Goal: Book appointment/travel/reservation

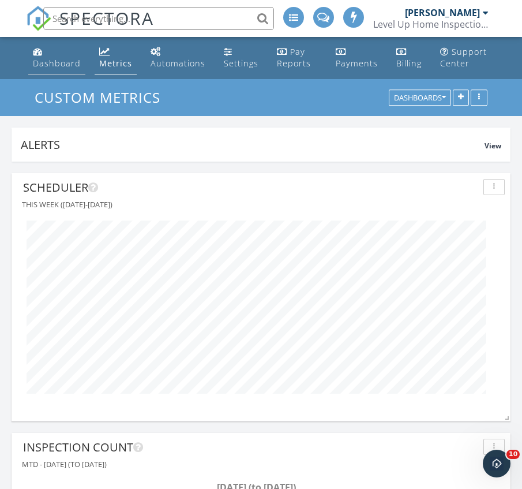
click at [67, 50] on link "Dashboard" at bounding box center [56, 58] width 57 height 33
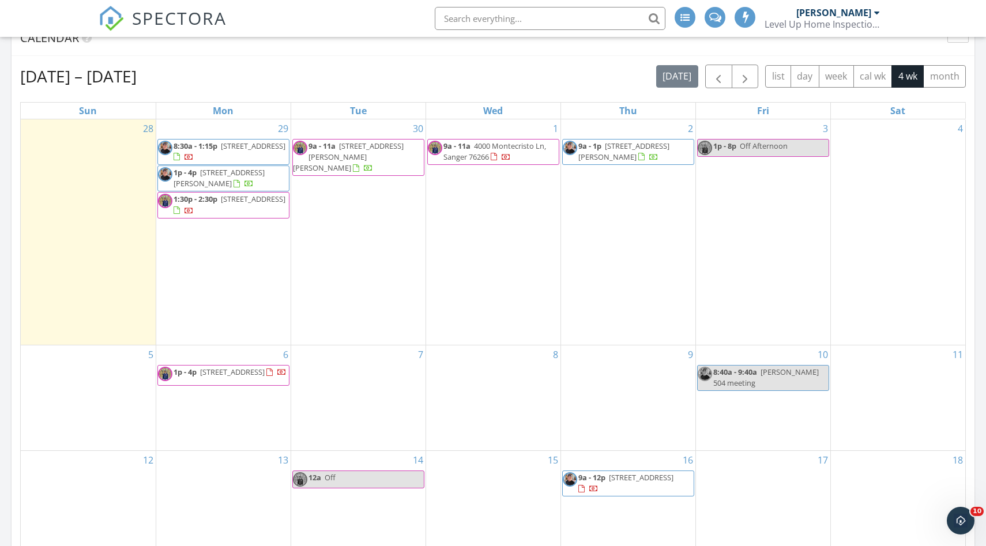
scroll to position [489, 0]
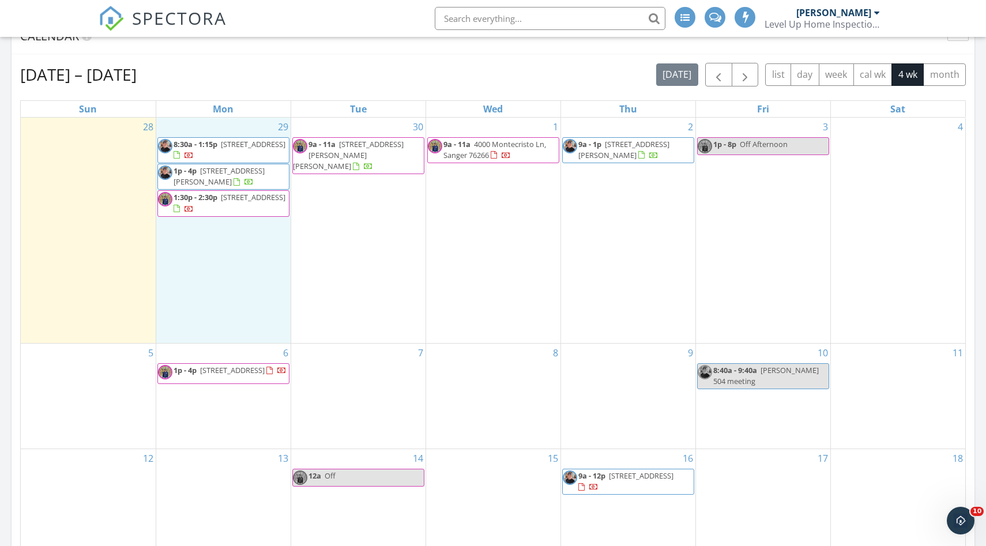
click at [192, 257] on div "29 8:30a - 1:15p 410 Water St, Seagoville 75159 1p - 4p 511 Flintlock Rd, Caddo…" at bounding box center [223, 231] width 134 height 226
click at [201, 227] on icon at bounding box center [201, 226] width 7 height 8
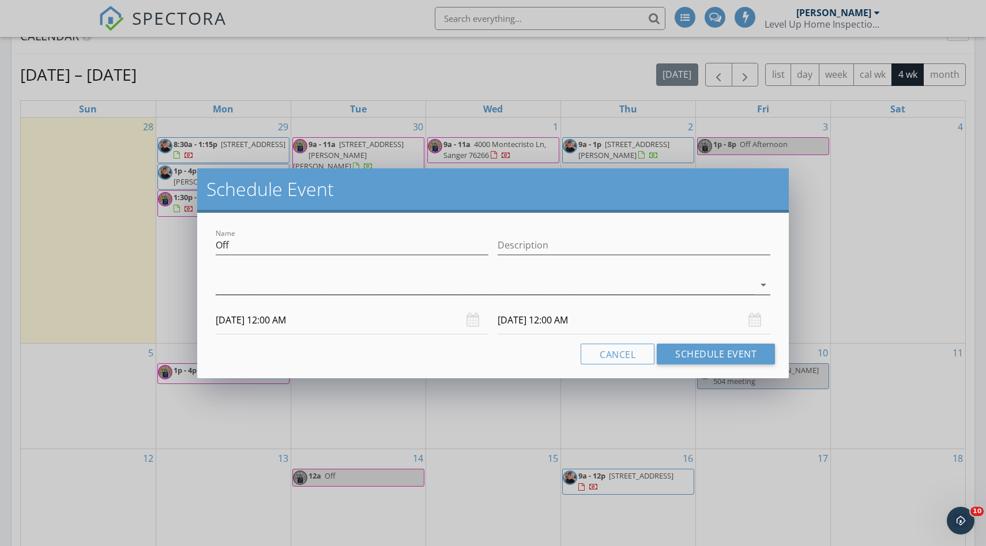
click at [276, 285] on div at bounding box center [485, 285] width 539 height 19
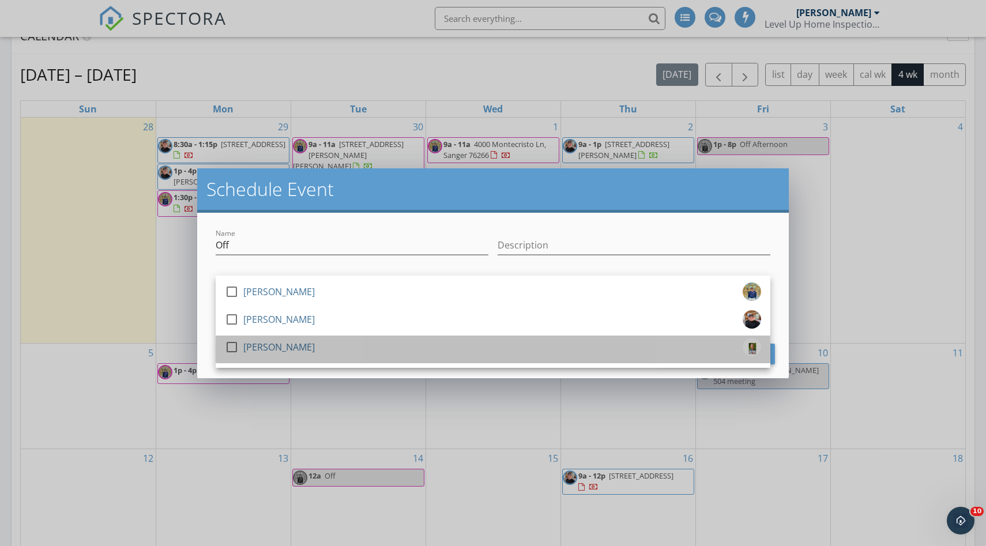
click at [295, 344] on div "[PERSON_NAME]" at bounding box center [279, 347] width 72 height 18
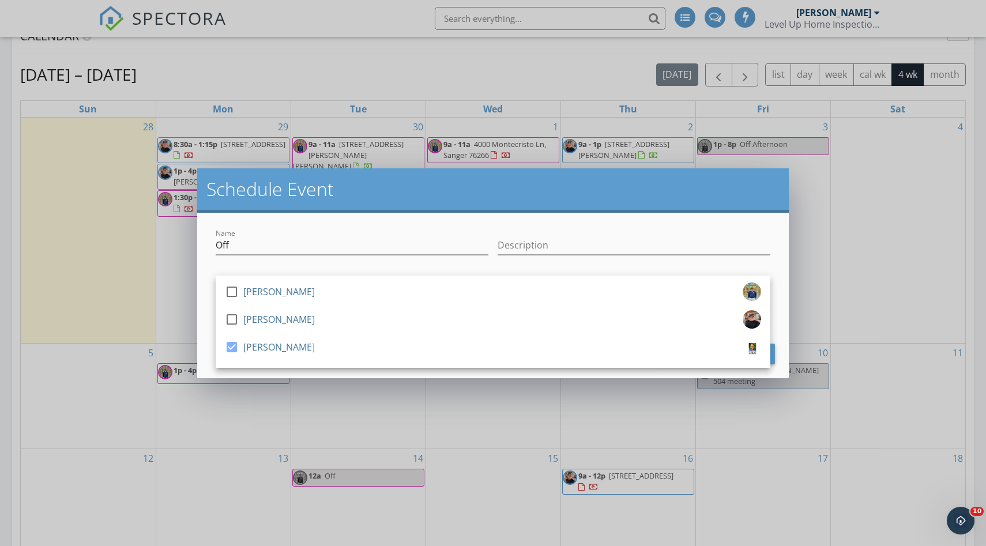
click at [353, 213] on div "Name Off Description check_box_outline_blank Wade Larimer check_box_outline_bla…" at bounding box center [493, 296] width 592 height 166
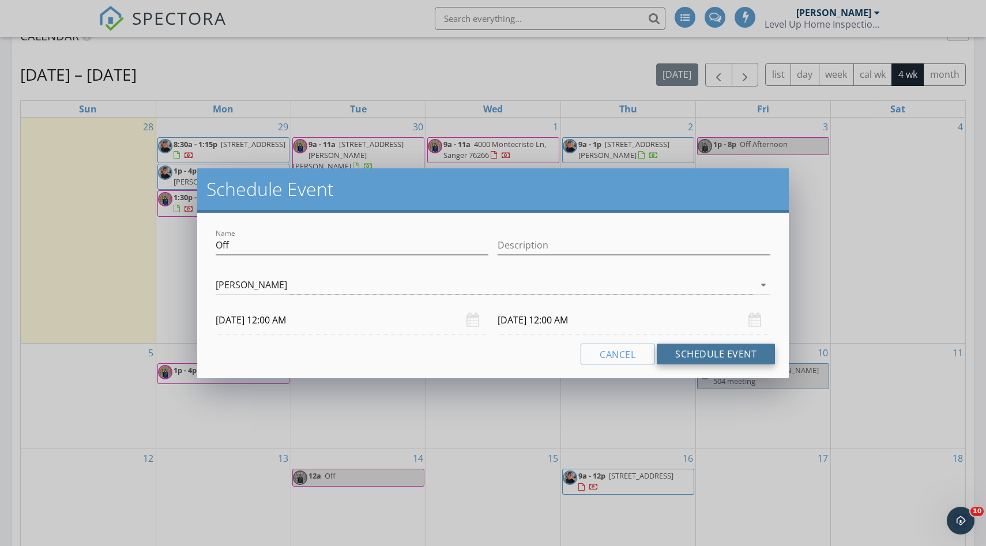
click at [521, 351] on button "Schedule Event" at bounding box center [716, 354] width 118 height 21
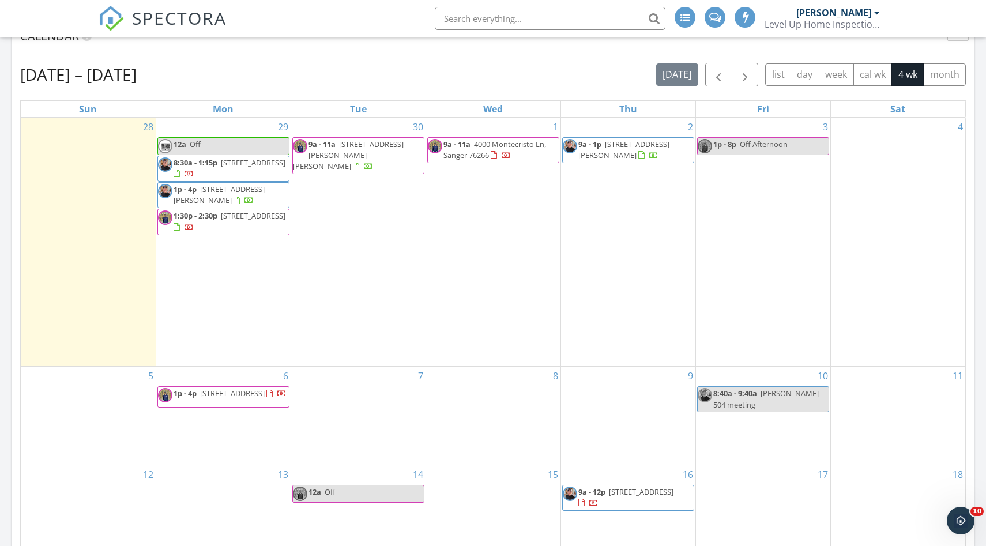
click at [370, 208] on div "30 9a - 11a 1504 Hutton Br Trl, Aubrey 76227" at bounding box center [358, 242] width 134 height 249
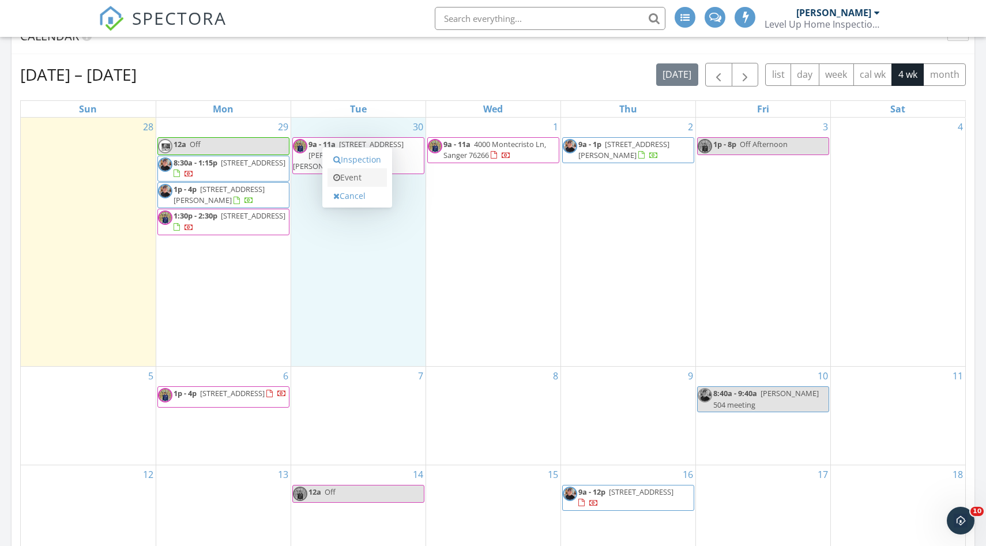
click at [380, 181] on link "Event" at bounding box center [357, 177] width 59 height 18
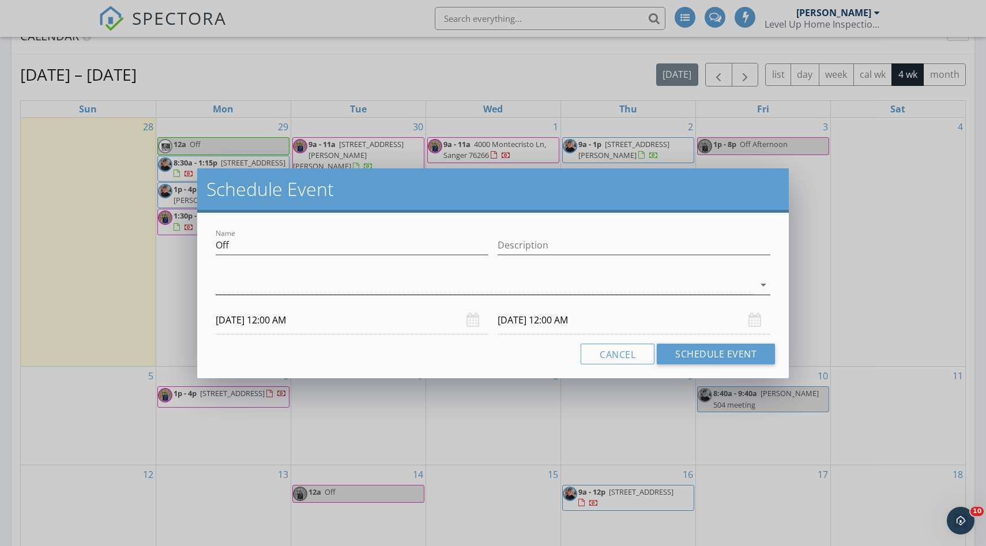
click at [449, 281] on div at bounding box center [485, 285] width 539 height 19
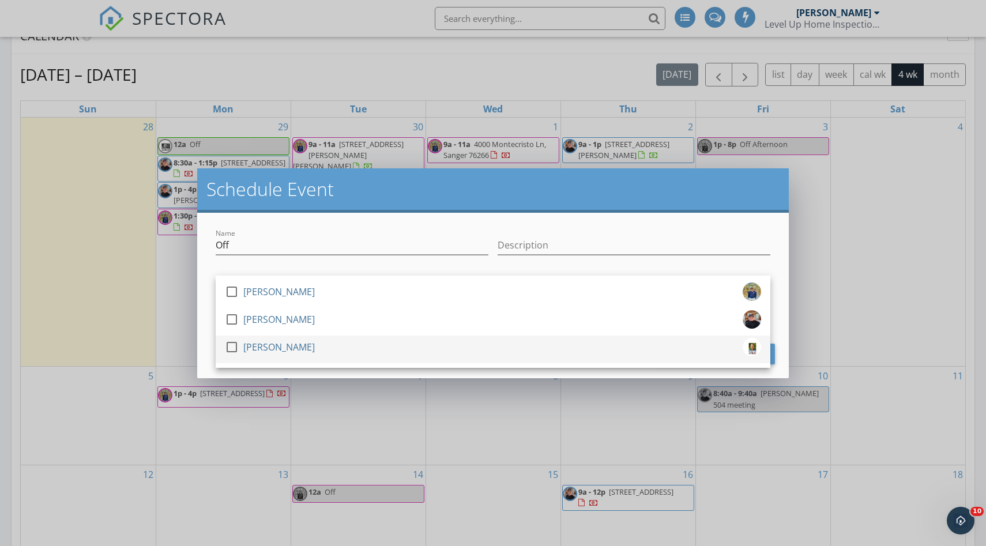
click at [341, 349] on div "check_box_outline_blank Josh Runnels" at bounding box center [493, 349] width 536 height 23
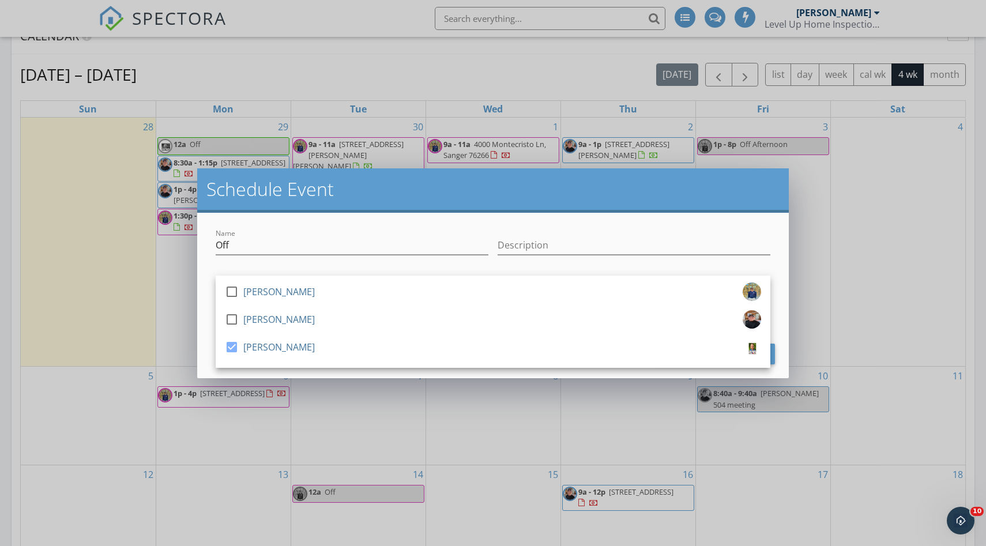
click at [439, 226] on div "Name Off Description check_box_outline_blank Wade Larimer check_box_outline_bla…" at bounding box center [493, 296] width 592 height 166
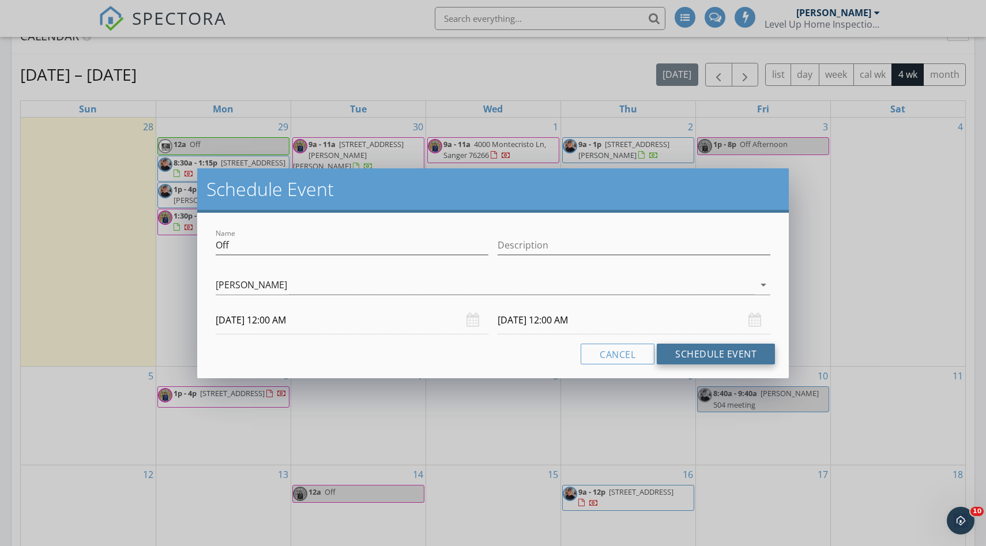
click at [521, 348] on button "Schedule Event" at bounding box center [716, 354] width 118 height 21
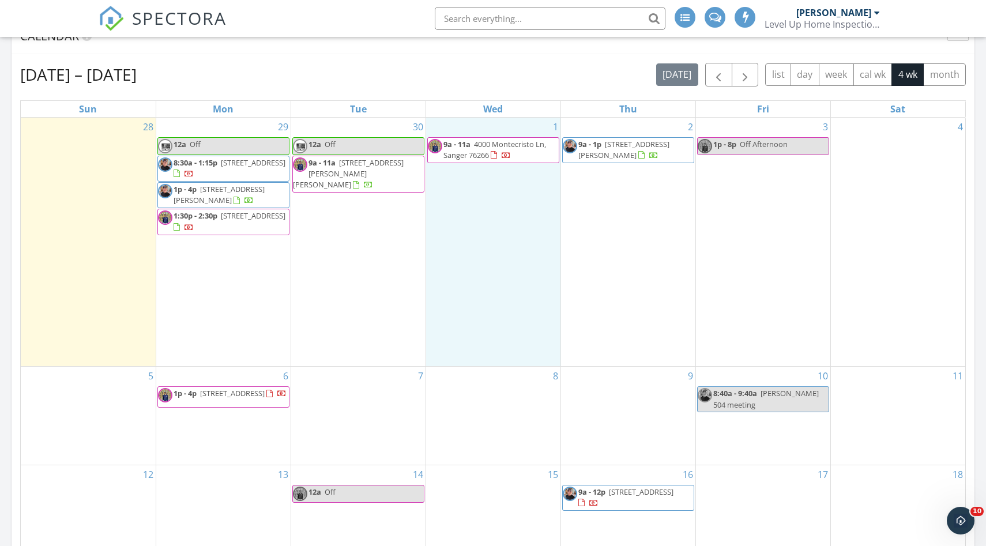
click at [501, 231] on div "1 9a - 11a 4000 Montecristo Ln, Sanger 76266" at bounding box center [493, 242] width 134 height 249
click at [495, 205] on link "Event" at bounding box center [492, 200] width 59 height 18
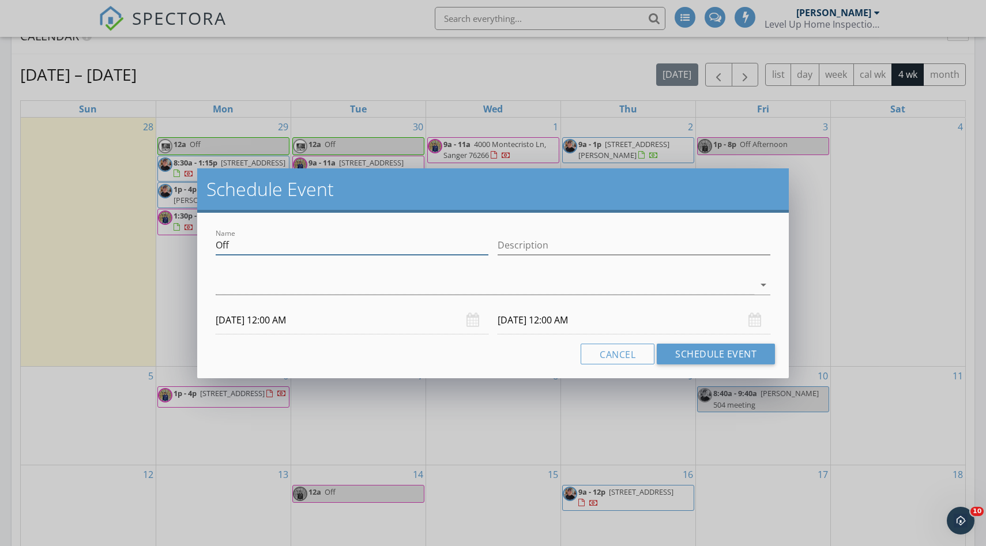
click at [251, 253] on input "Off" at bounding box center [352, 245] width 273 height 19
type input "Off Afternoon"
click at [299, 283] on div at bounding box center [485, 285] width 539 height 19
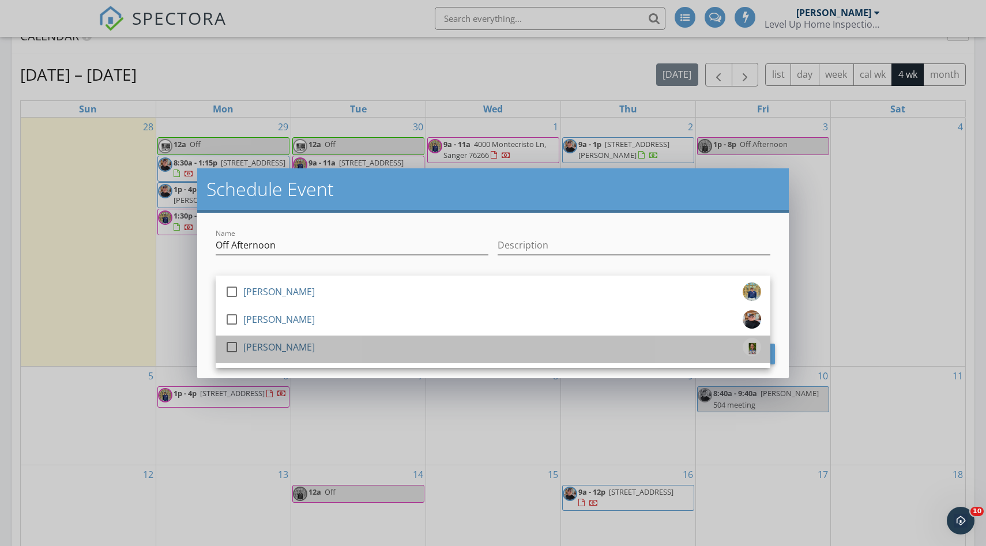
click at [320, 347] on div "check_box_outline_blank Josh Runnels" at bounding box center [493, 349] width 536 height 23
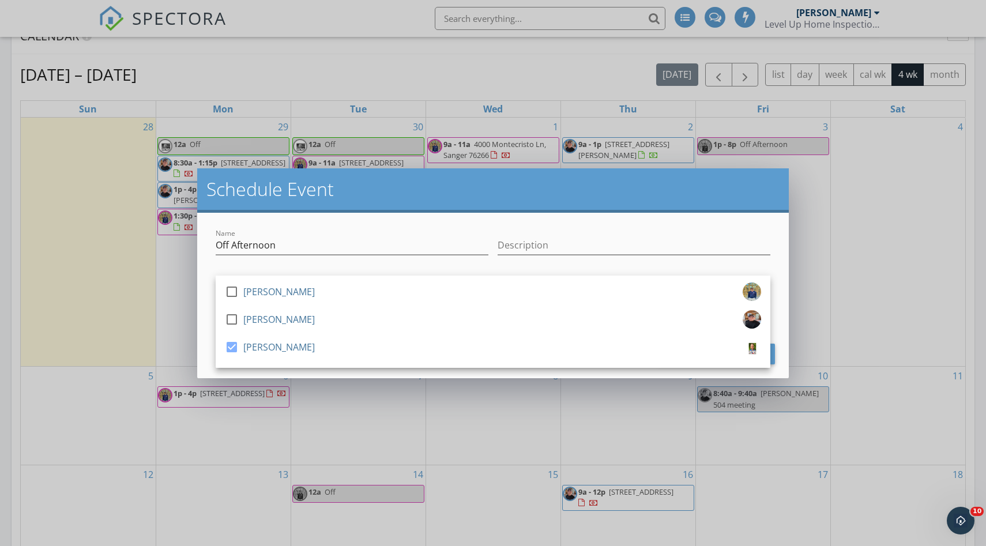
click at [386, 205] on div "Schedule Event" at bounding box center [493, 190] width 592 height 44
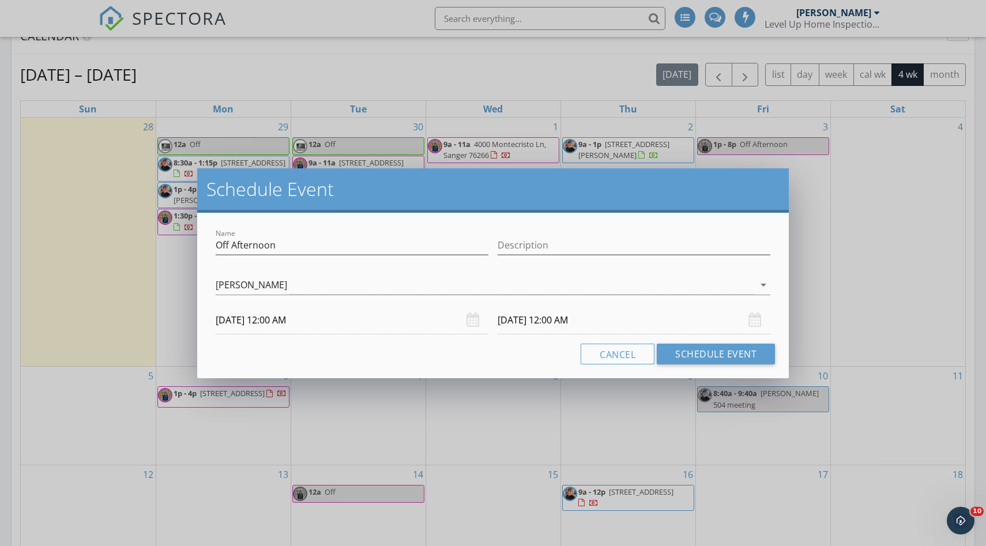
click at [453, 321] on input "10/01/2025 12:00 AM" at bounding box center [352, 320] width 273 height 28
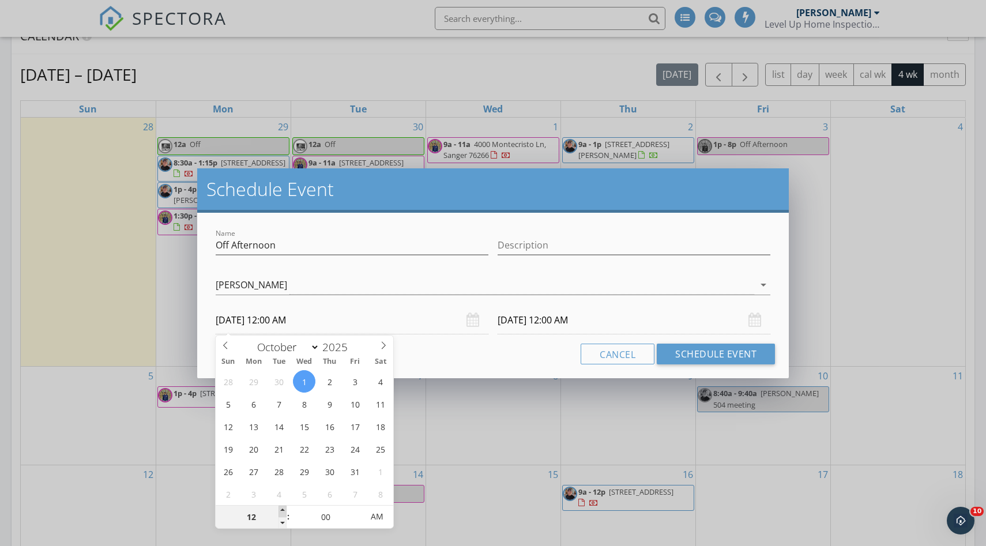
type input "01"
type input "10/01/2025 1:00 AM"
click at [281, 488] on span at bounding box center [283, 512] width 8 height 12
type input "01"
type input "10/02/2025 1:00 AM"
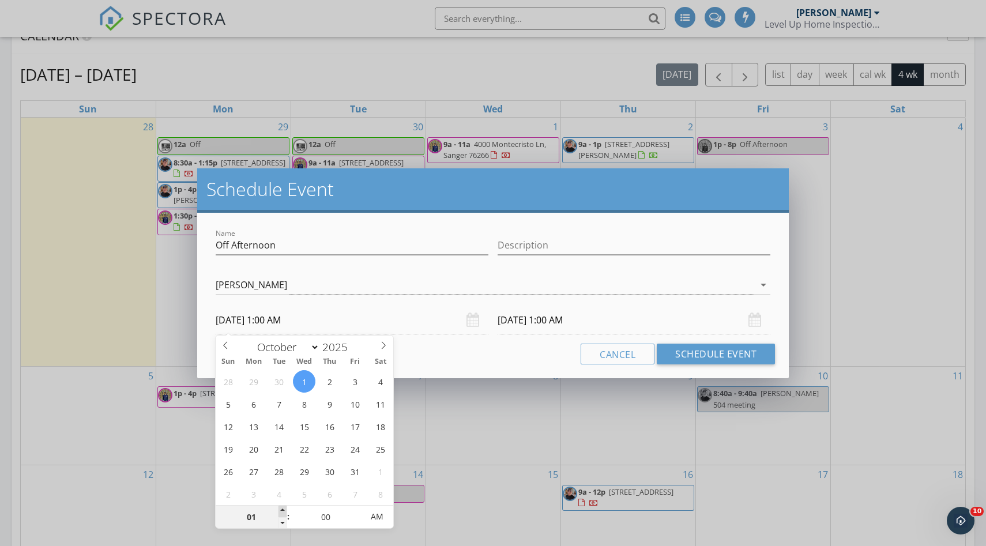
type input "02"
type input "10/01/2025 2:00 AM"
click at [281, 488] on span at bounding box center [283, 512] width 8 height 12
type input "02"
type input "10/02/2025 2:00 AM"
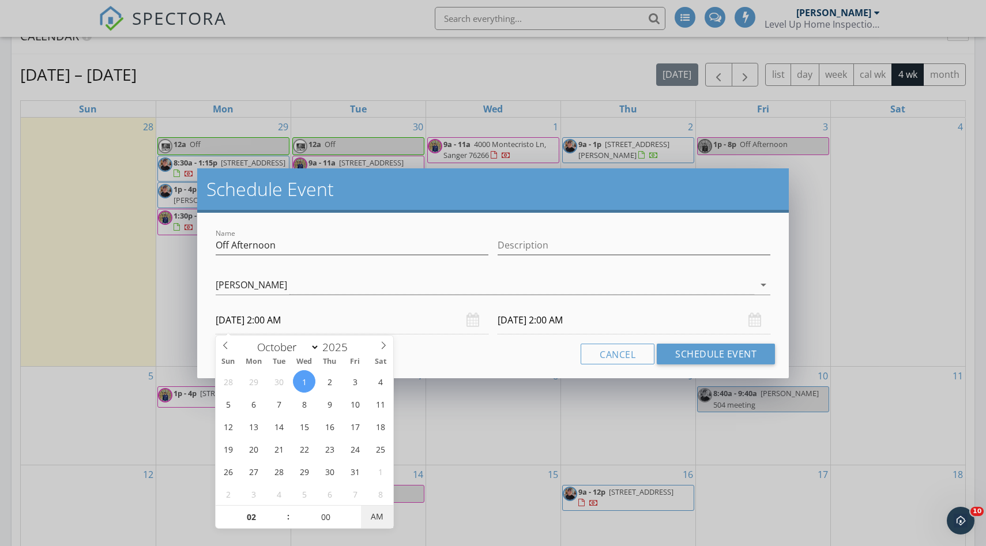
type input "10/01/2025 2:00 PM"
click at [381, 488] on span "AM" at bounding box center [377, 516] width 32 height 23
click at [521, 318] on input "10/02/2025 2:00 PM" at bounding box center [634, 320] width 273 height 28
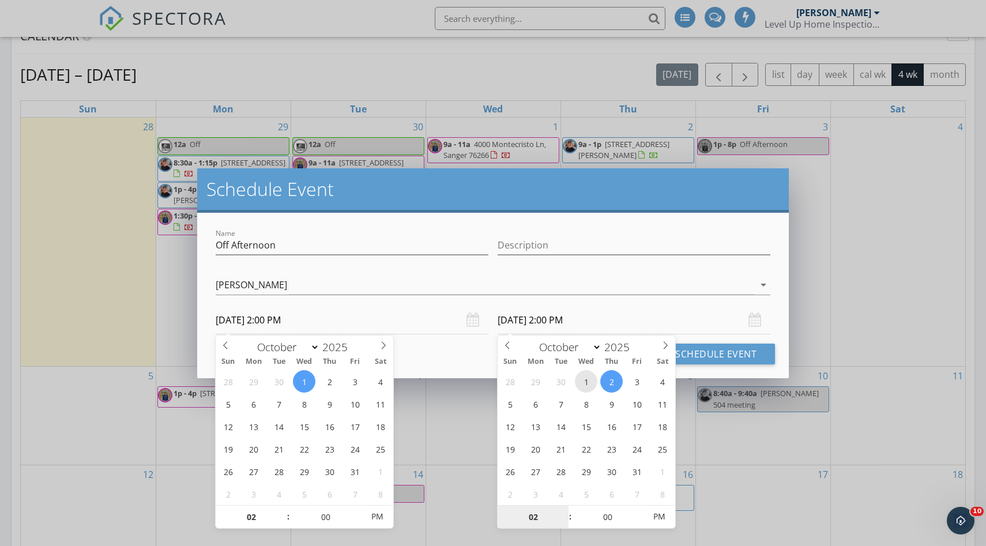
type input "10/01/2025 2:00 PM"
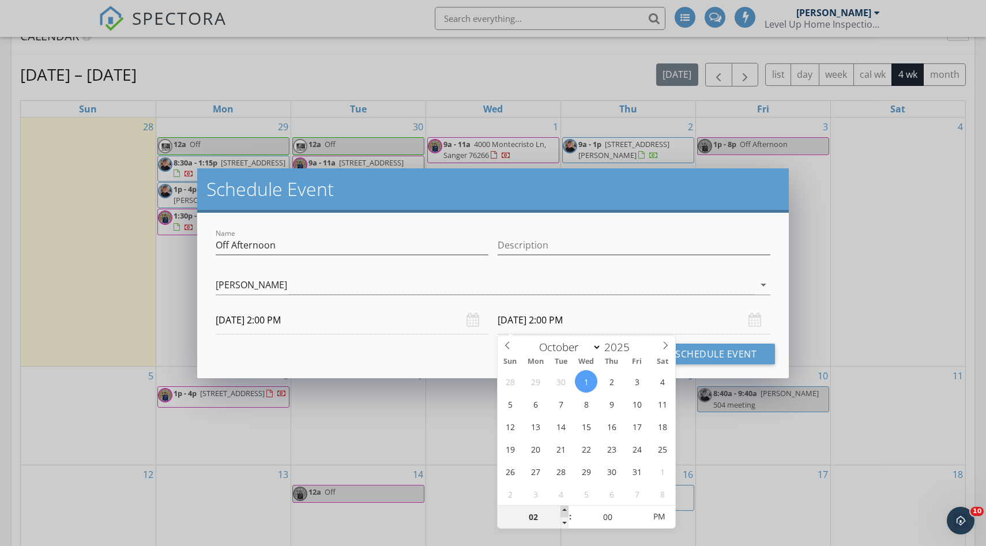
type input "03"
type input "10/01/2025 3:00 PM"
click at [521, 488] on span at bounding box center [565, 512] width 8 height 12
type input "04"
type input "10/01/2025 4:00 PM"
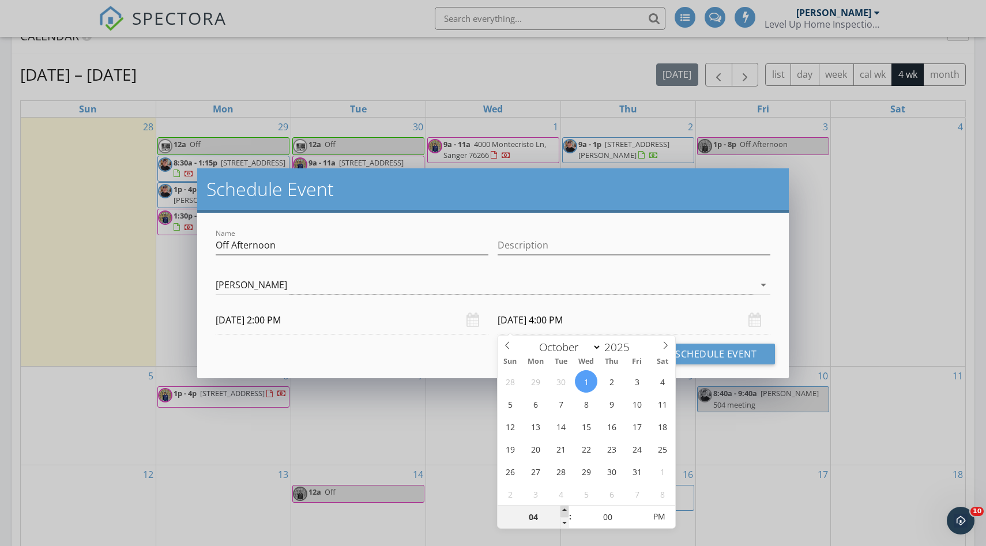
click at [521, 488] on span at bounding box center [565, 512] width 8 height 12
type input "05"
type input "10/01/2025 5:00 PM"
click at [521, 488] on span at bounding box center [565, 512] width 8 height 12
type input "06"
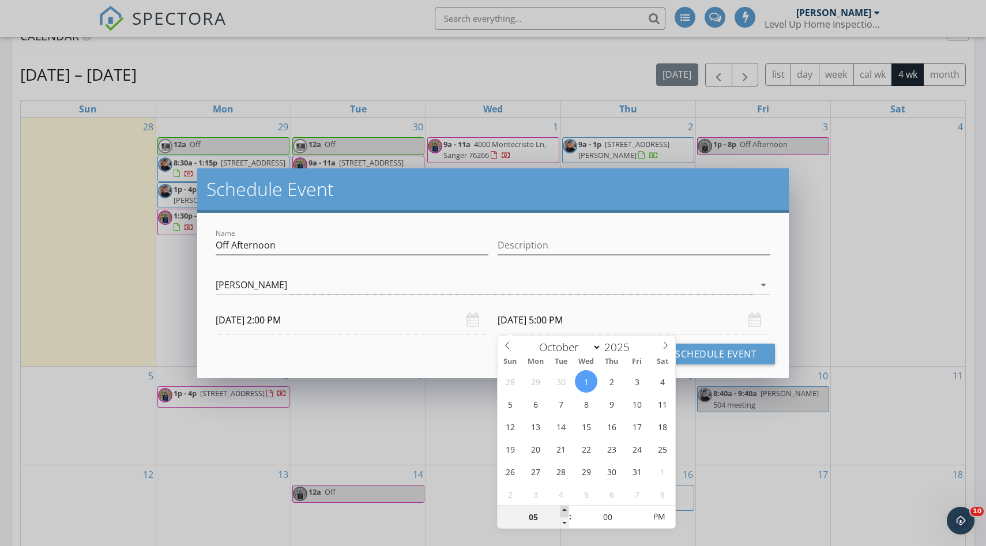
type input "10/01/2025 6:00 PM"
click at [521, 488] on span at bounding box center [565, 512] width 8 height 12
type input "07"
type input "10/01/2025 7:00 PM"
click at [521, 488] on span at bounding box center [565, 512] width 8 height 12
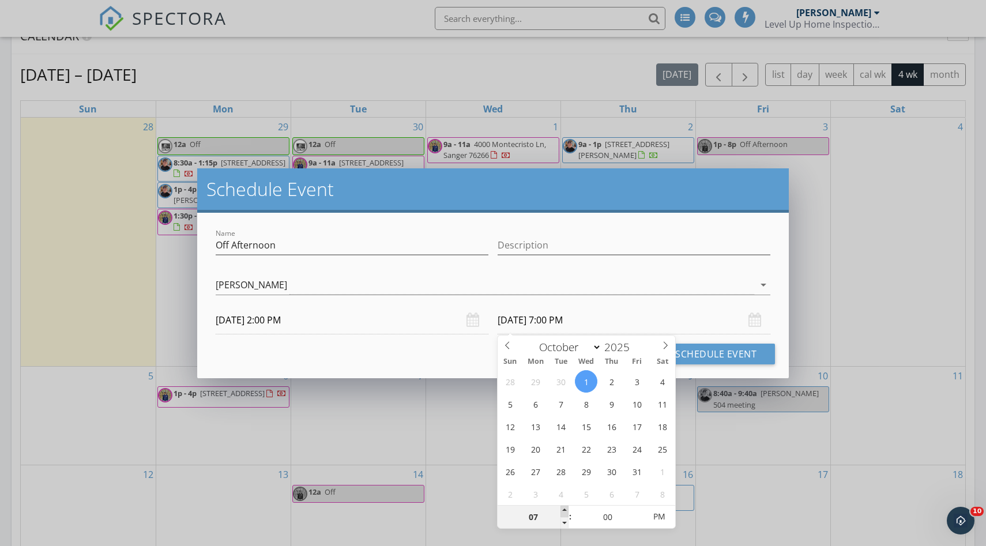
type input "08"
type input "10/01/2025 8:00 PM"
click at [521, 488] on span at bounding box center [565, 512] width 8 height 12
click at [461, 363] on div "Cancel Schedule Event" at bounding box center [493, 354] width 564 height 21
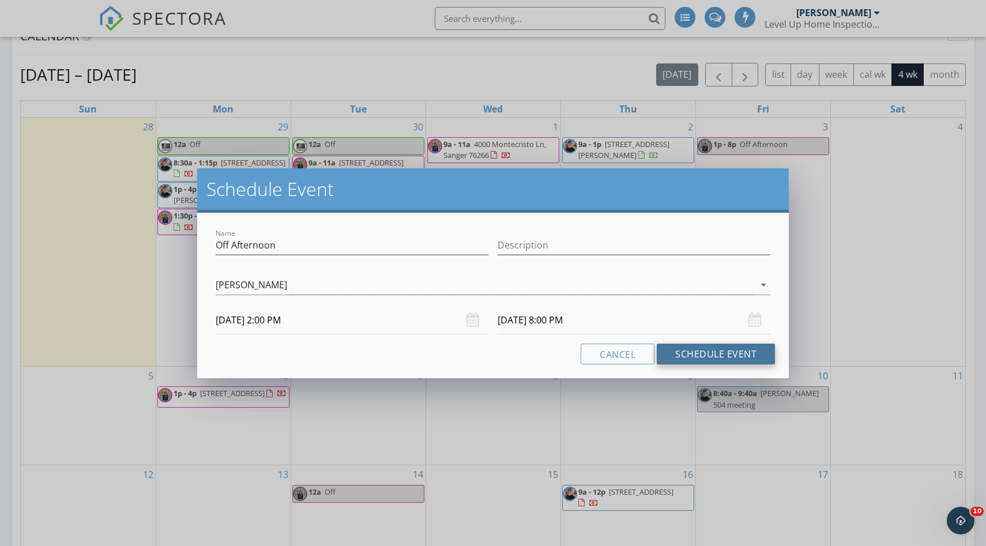
click at [521, 354] on button "Schedule Event" at bounding box center [716, 354] width 118 height 21
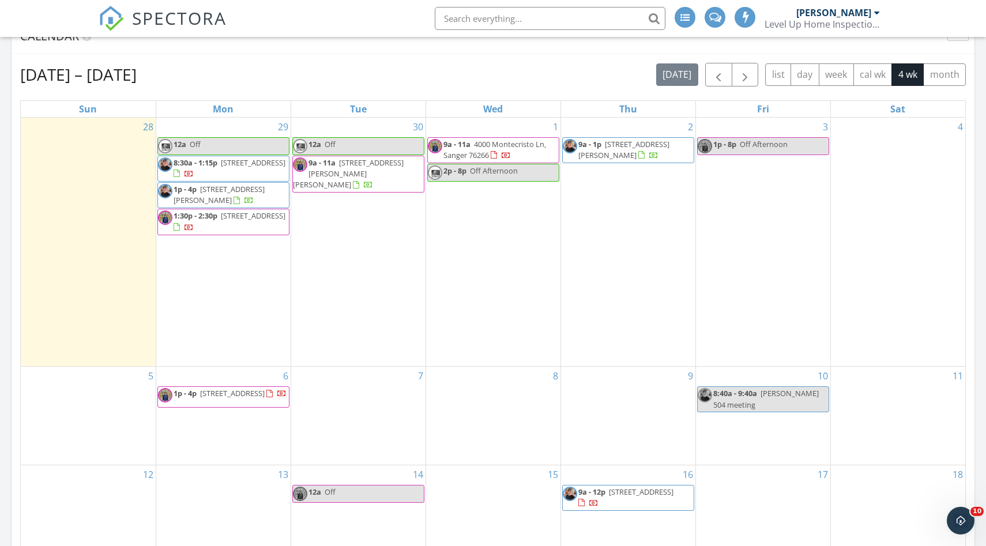
click at [521, 206] on div "2 9a - 1p 4421-4423 Clovis St, Midlothian 76065" at bounding box center [628, 242] width 134 height 249
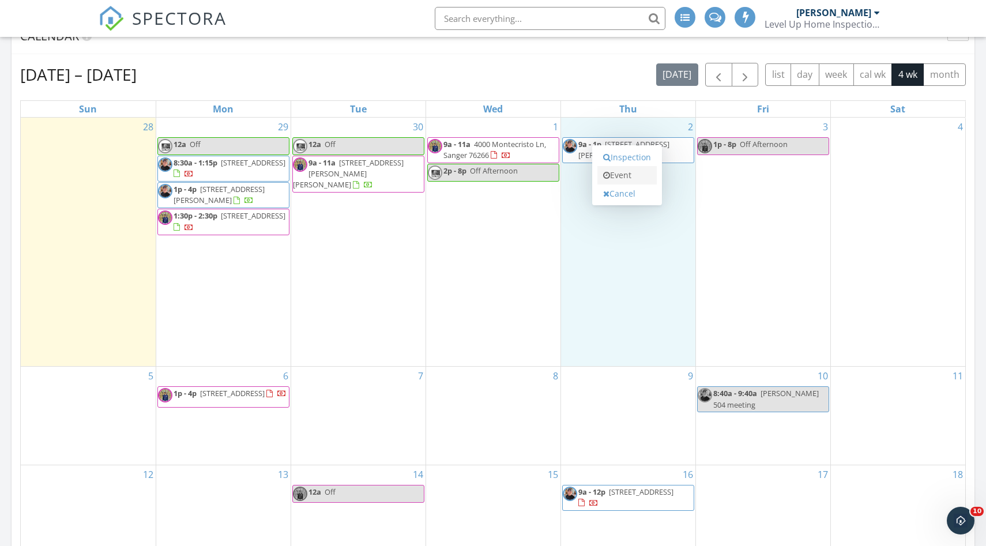
click at [521, 179] on link "Event" at bounding box center [627, 175] width 59 height 18
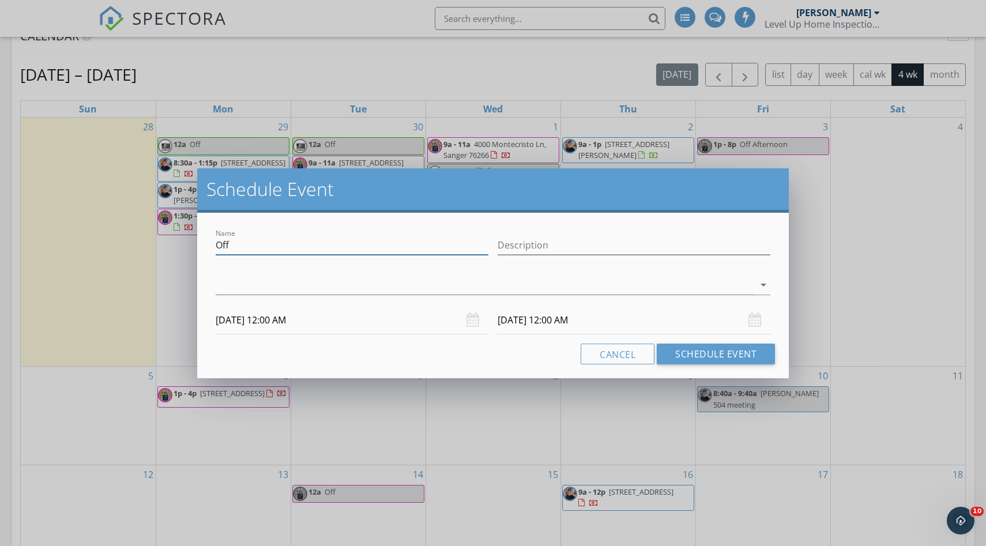
click at [322, 247] on input "Off" at bounding box center [352, 245] width 273 height 19
type input "Off Afternoon"
click at [313, 286] on div at bounding box center [485, 285] width 539 height 19
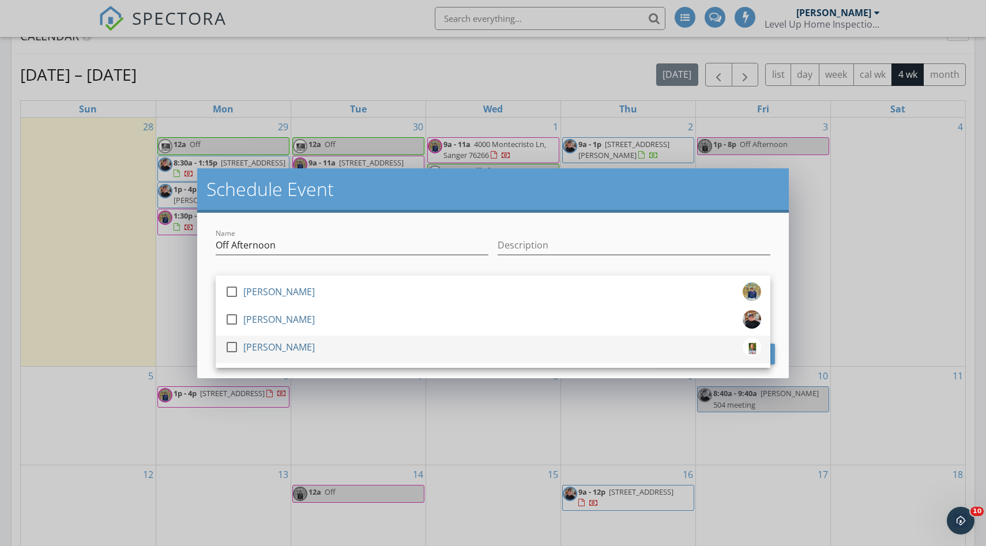
click at [324, 351] on div "check_box_outline_blank Josh Runnels" at bounding box center [493, 349] width 536 height 23
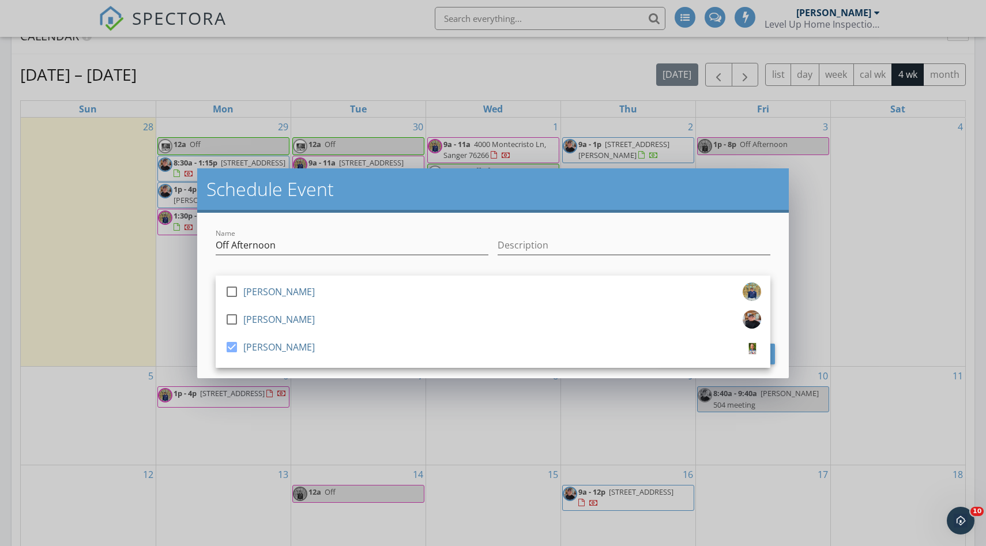
click at [348, 226] on div "Name Off Afternoon Description check_box_outline_blank Wade Larimer check_box_o…" at bounding box center [493, 296] width 592 height 166
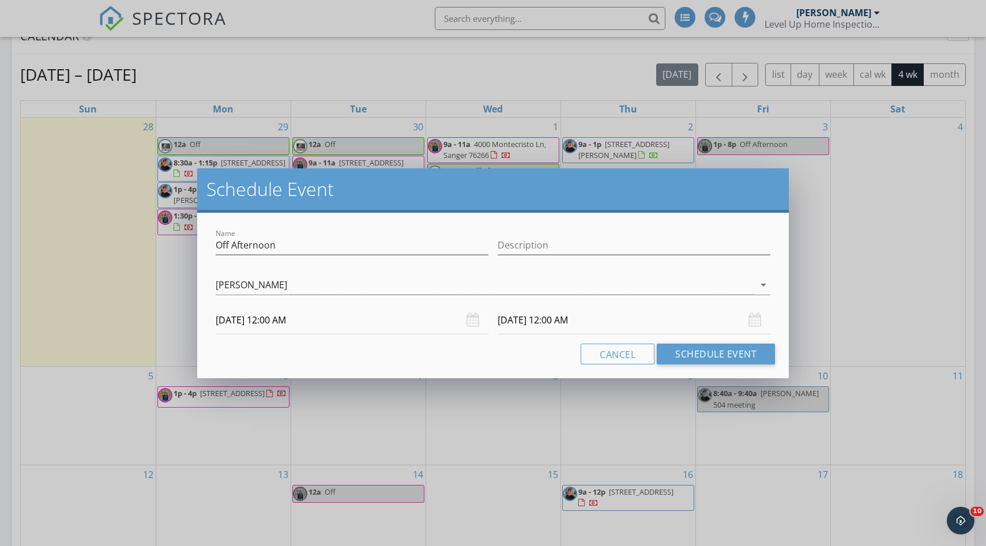
click at [344, 322] on input "10/02/2025 12:00 AM" at bounding box center [352, 320] width 273 height 28
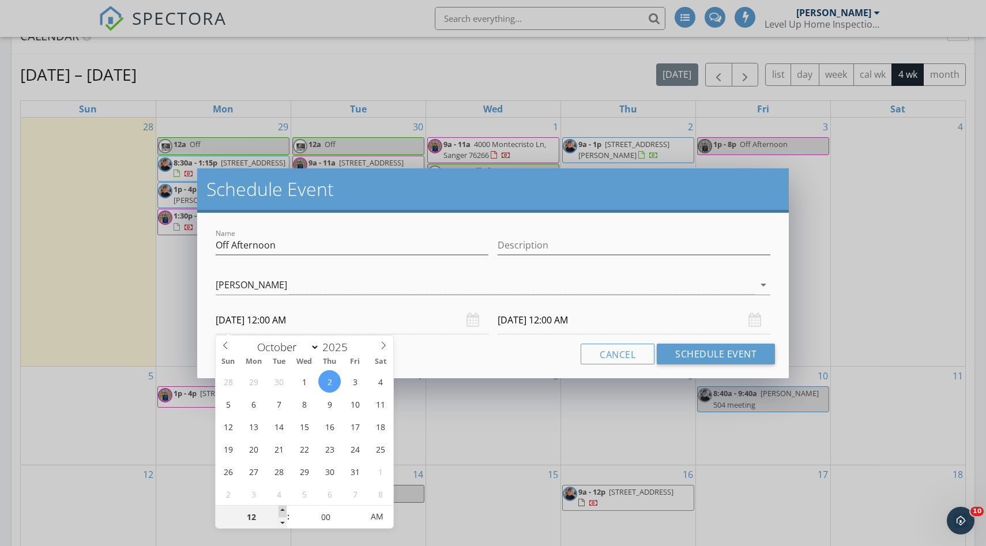
type input "01"
type input "10/02/2025 1:00 AM"
click at [281, 488] on span at bounding box center [283, 512] width 8 height 12
type input "02"
type input "10/02/2025 2:00 AM"
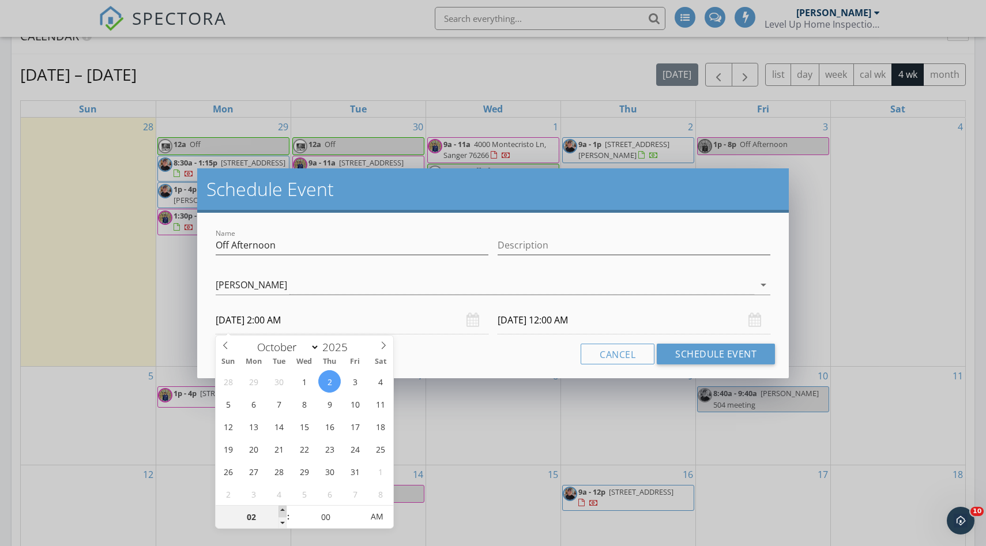
click at [281, 488] on span at bounding box center [283, 512] width 8 height 12
type input "10/03/2025 2:00 AM"
type input "10/02/2025 2:00 PM"
click at [385, 488] on span "AM" at bounding box center [377, 516] width 32 height 23
click at [521, 324] on input "10/03/2025 2:00 PM" at bounding box center [634, 320] width 273 height 28
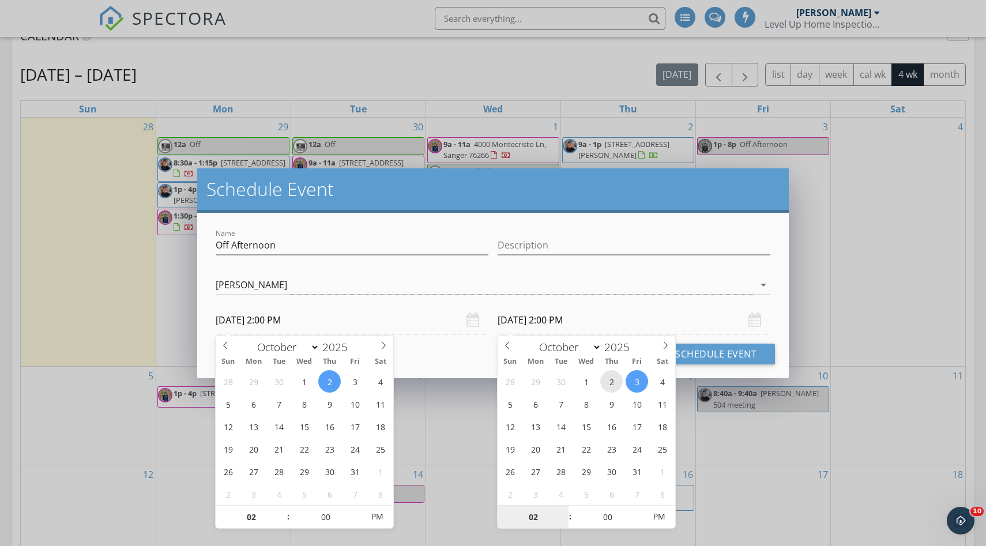
type input "10/02/2025 2:00 PM"
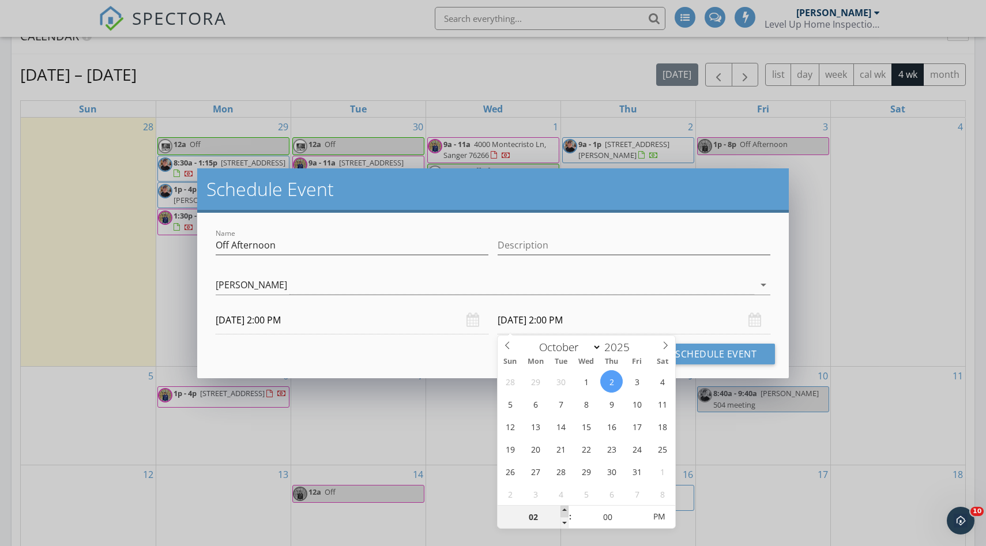
type input "03"
type input "10/02/2025 3:00 PM"
click at [521, 488] on span at bounding box center [565, 512] width 8 height 12
type input "04"
type input "10/02/2025 4:00 PM"
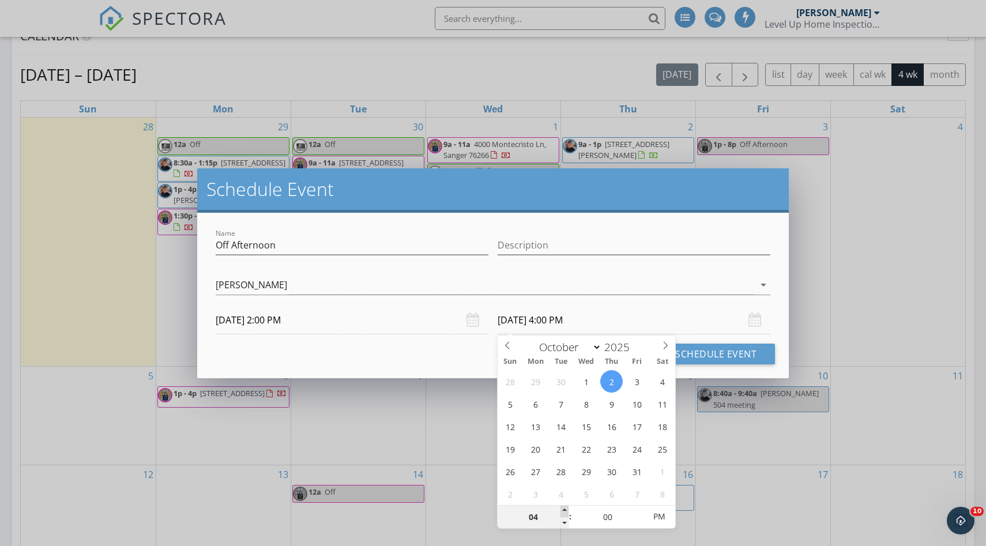
click at [521, 488] on span at bounding box center [565, 512] width 8 height 12
type input "05"
type input "10/02/2025 5:00 PM"
click at [521, 488] on span at bounding box center [565, 512] width 8 height 12
type input "06"
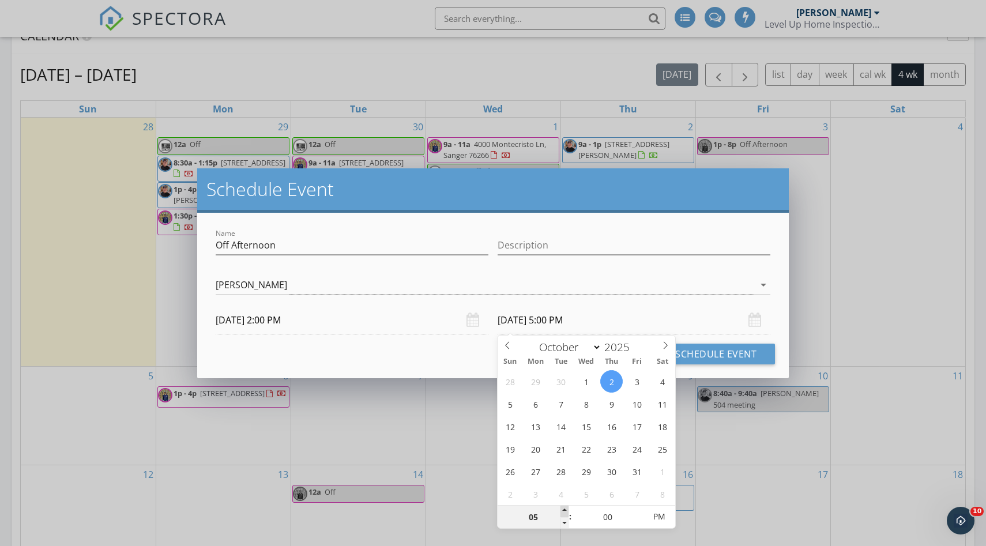
type input "10/02/2025 6:00 PM"
click at [521, 488] on span at bounding box center [565, 512] width 8 height 12
type input "07"
type input "10/02/2025 7:00 PM"
click at [521, 488] on span at bounding box center [565, 512] width 8 height 12
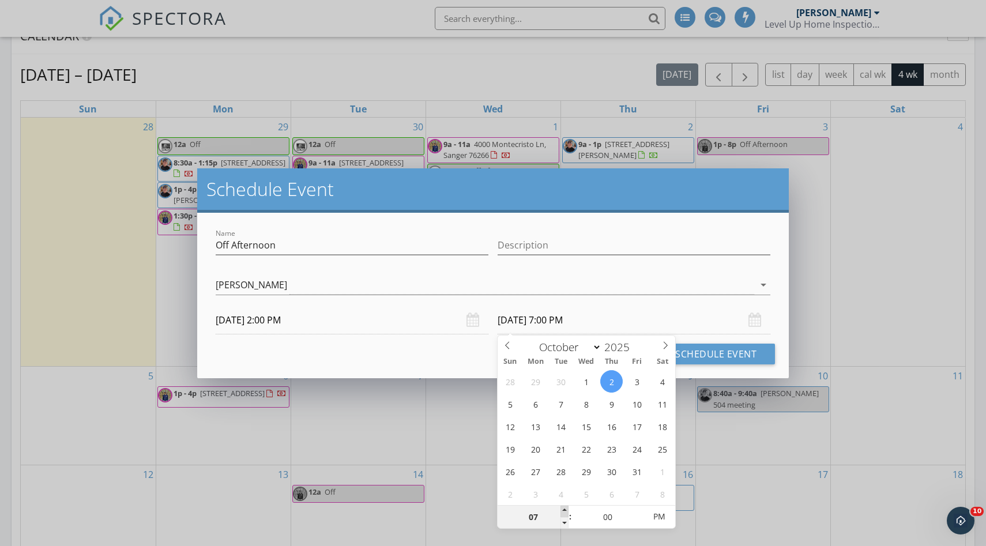
type input "08"
type input "10/02/2025 8:00 PM"
click at [521, 488] on span at bounding box center [565, 512] width 8 height 12
click at [476, 352] on div "Cancel Schedule Event" at bounding box center [493, 354] width 564 height 21
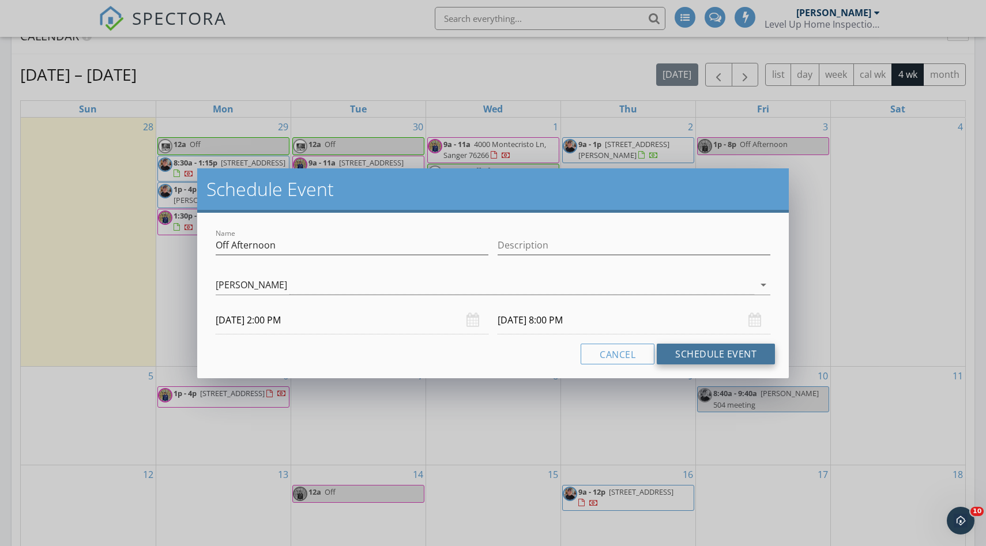
click at [521, 351] on button "Schedule Event" at bounding box center [716, 354] width 118 height 21
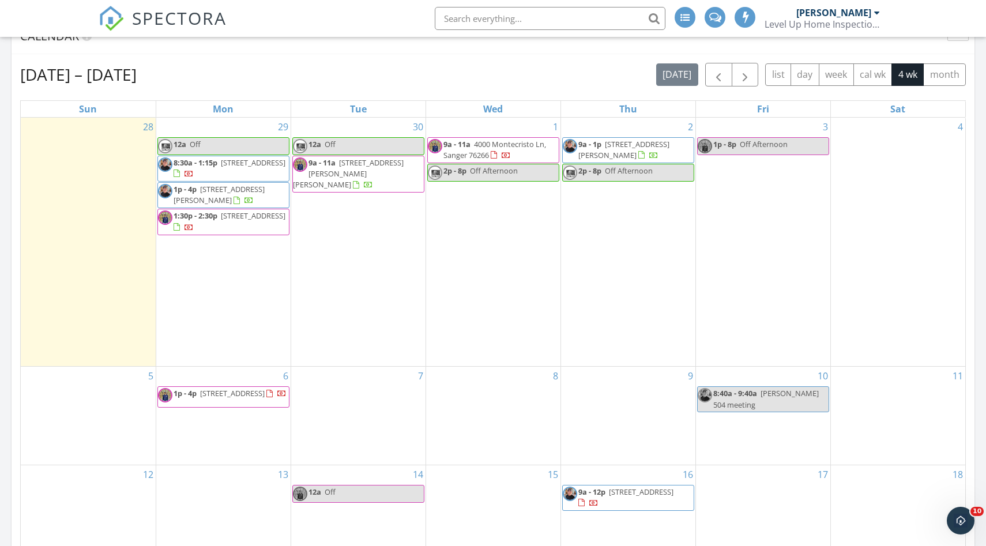
click at [521, 222] on div "3 1p - 8p Off Afternoon" at bounding box center [763, 242] width 134 height 249
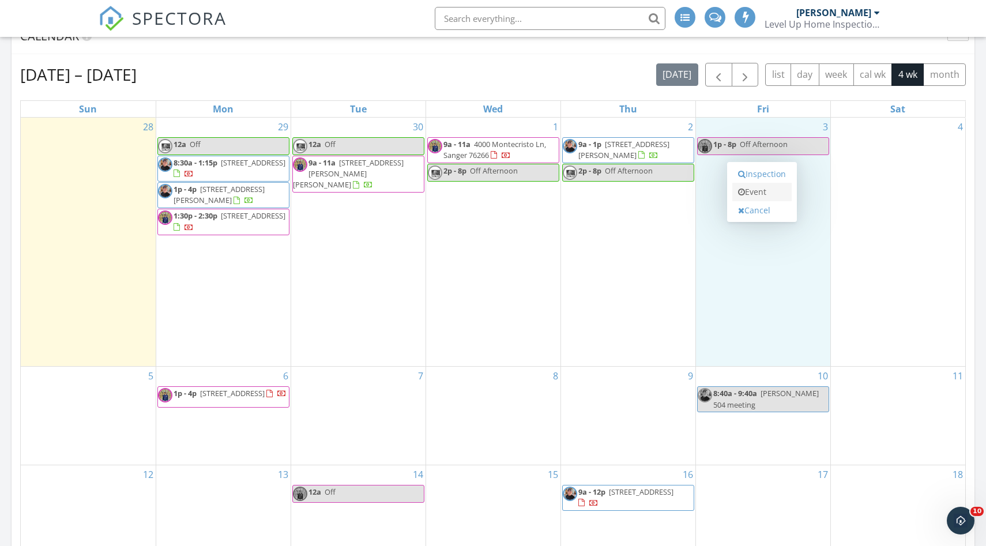
click at [521, 196] on link "Event" at bounding box center [762, 192] width 59 height 18
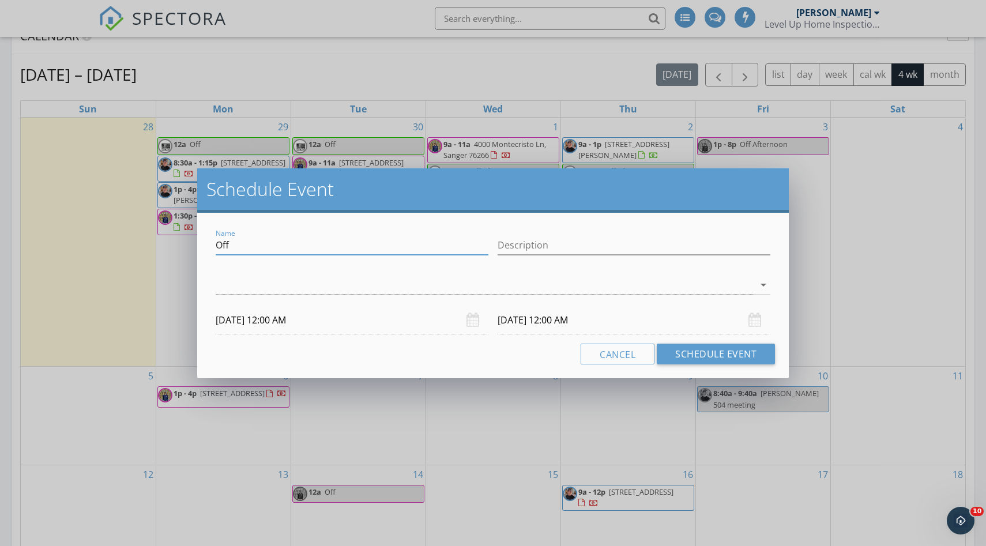
click at [268, 252] on input "Off" at bounding box center [352, 245] width 273 height 19
type input "Off Afternoon"
click at [279, 288] on div at bounding box center [485, 285] width 539 height 19
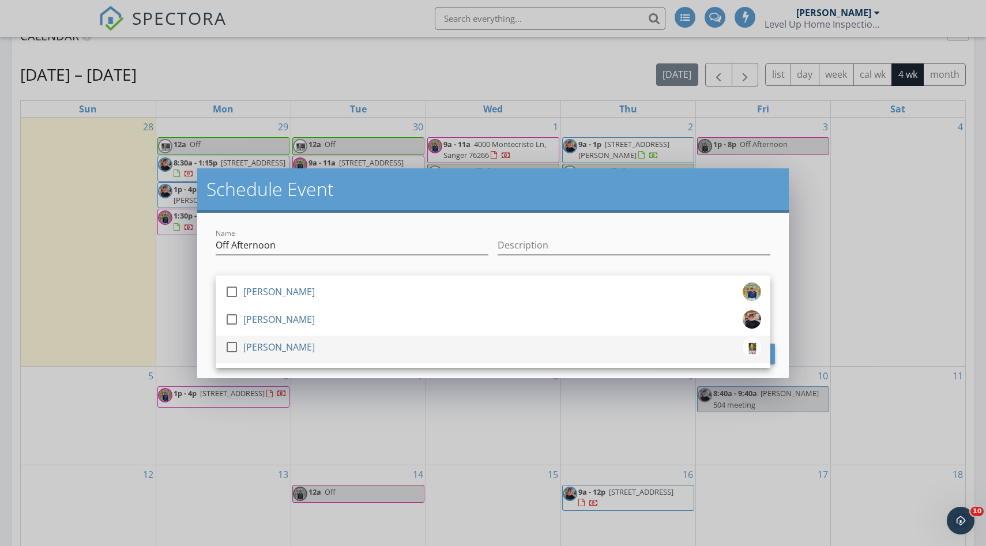
click at [302, 354] on div "check_box_outline_blank Josh Runnels" at bounding box center [493, 349] width 536 height 23
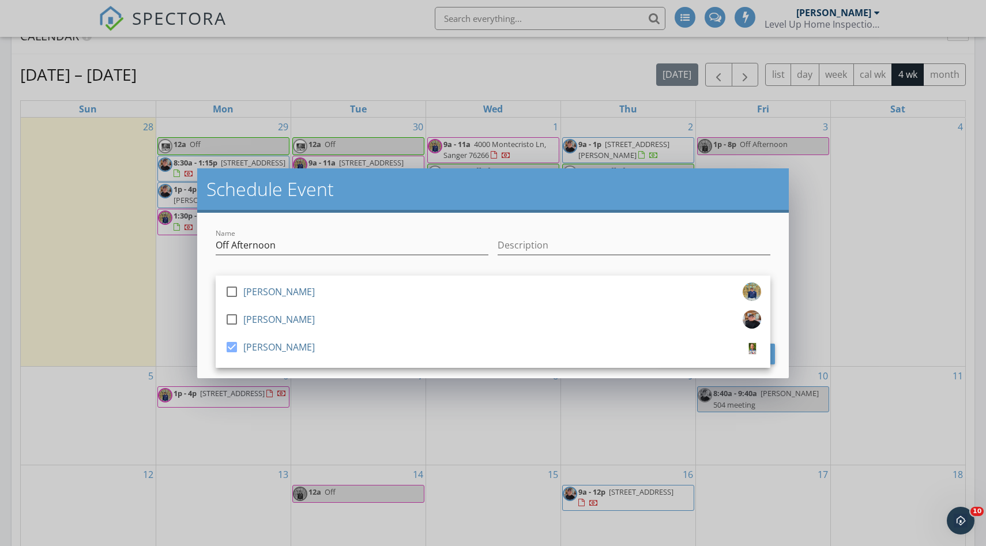
click at [339, 220] on div "Name Off Afternoon Description check_box_outline_blank Wade Larimer check_box_o…" at bounding box center [493, 296] width 592 height 166
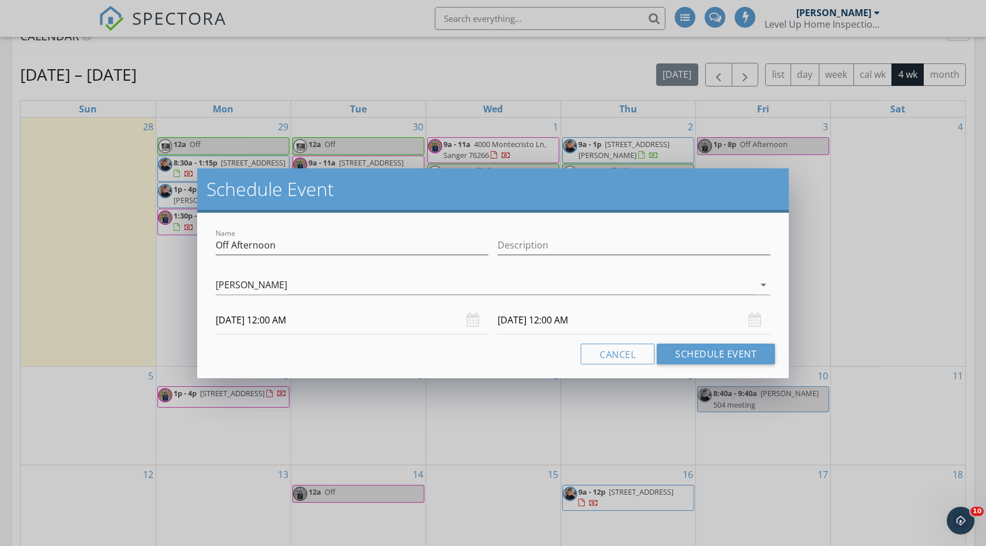
click at [437, 322] on input "10/03/2025 12:00 AM" at bounding box center [352, 320] width 273 height 28
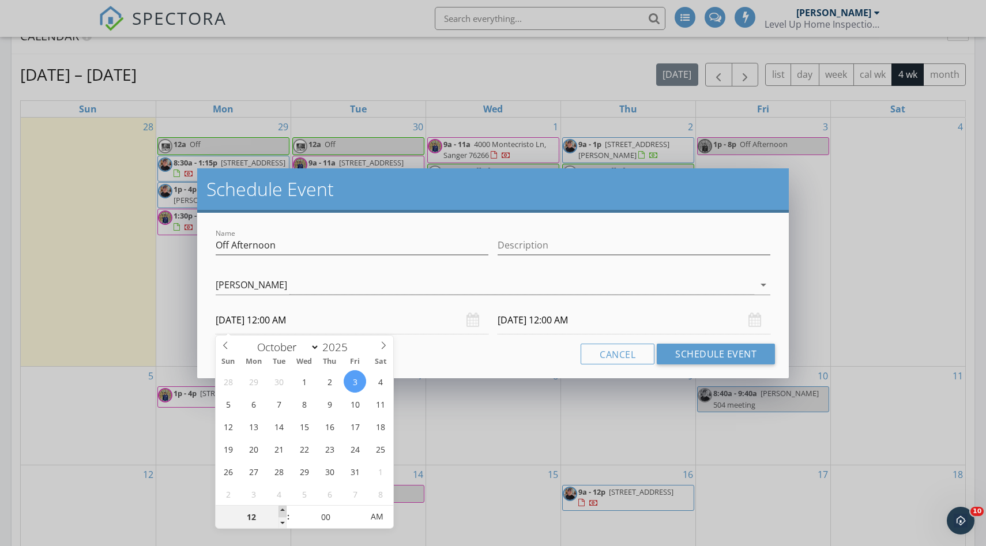
type input "01"
type input "10/03/2025 1:00 AM"
click at [284, 488] on span at bounding box center [283, 512] width 8 height 12
type input "02"
type input "10/03/2025 2:00 AM"
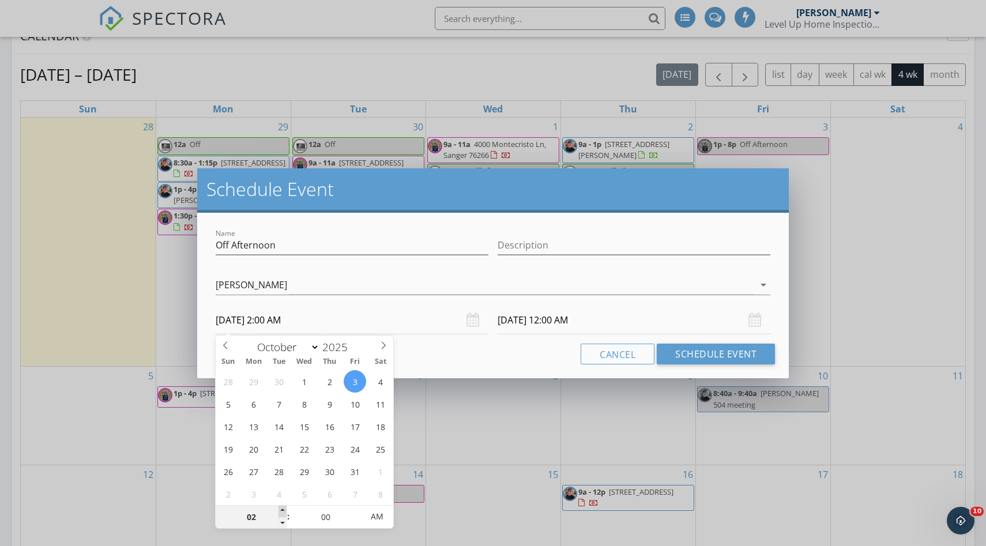
click at [284, 488] on span at bounding box center [283, 512] width 8 height 12
type input "10/04/2025 2:00 AM"
type input "10/03/2025 2:00 PM"
click at [373, 488] on span "AM" at bounding box center [377, 516] width 32 height 23
click at [521, 319] on input "10/04/2025 2:00 PM" at bounding box center [634, 320] width 273 height 28
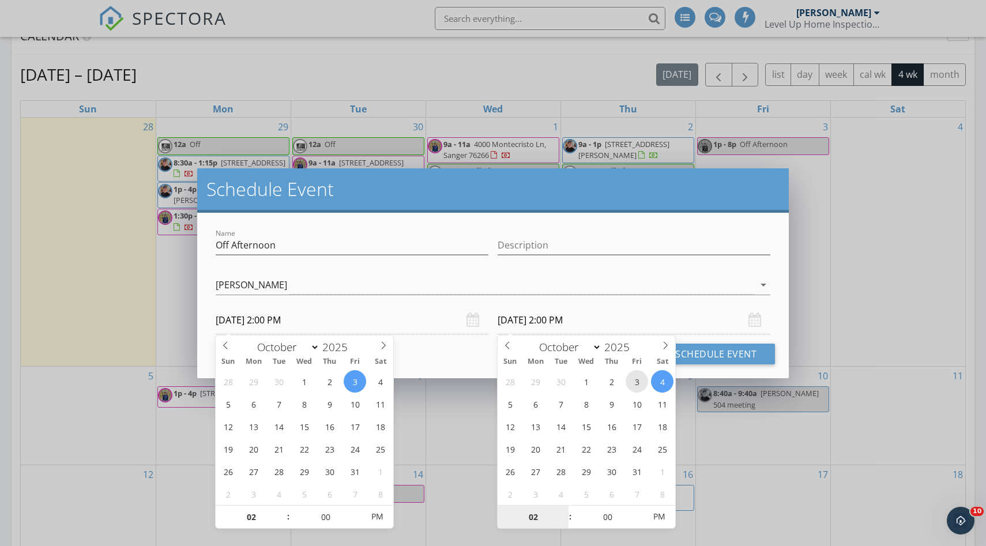
type input "10/03/2025 2:00 PM"
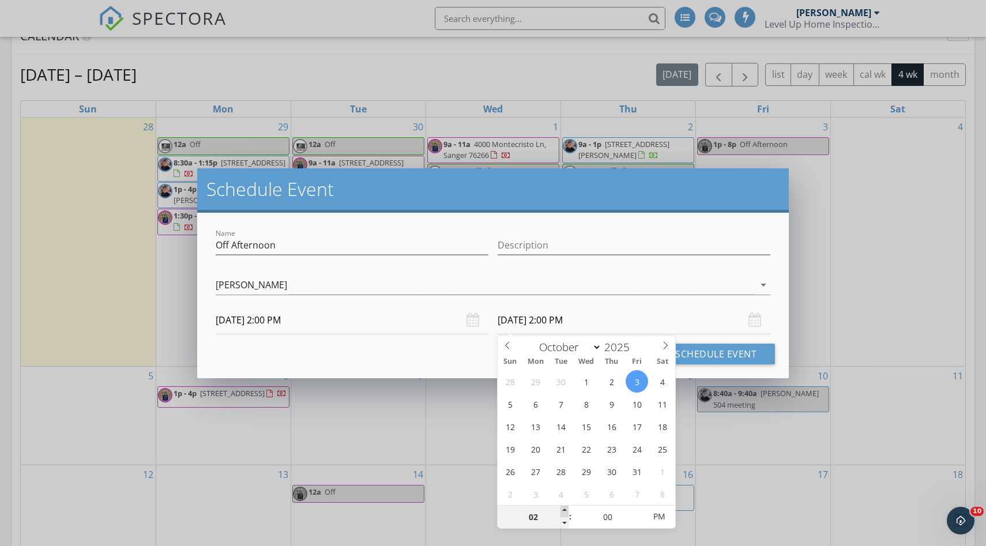
type input "03"
type input "10/03/2025 3:00 PM"
click at [521, 488] on span at bounding box center [565, 512] width 8 height 12
type input "04"
type input "10/03/2025 4:00 PM"
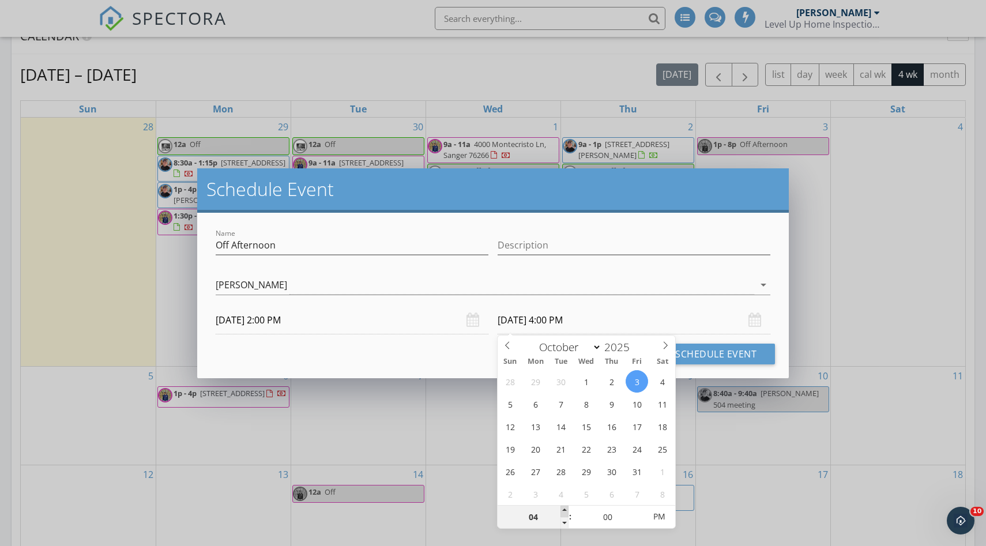
click at [521, 488] on span at bounding box center [565, 512] width 8 height 12
type input "05"
type input "10/03/2025 5:00 PM"
click at [521, 488] on span at bounding box center [565, 512] width 8 height 12
type input "06"
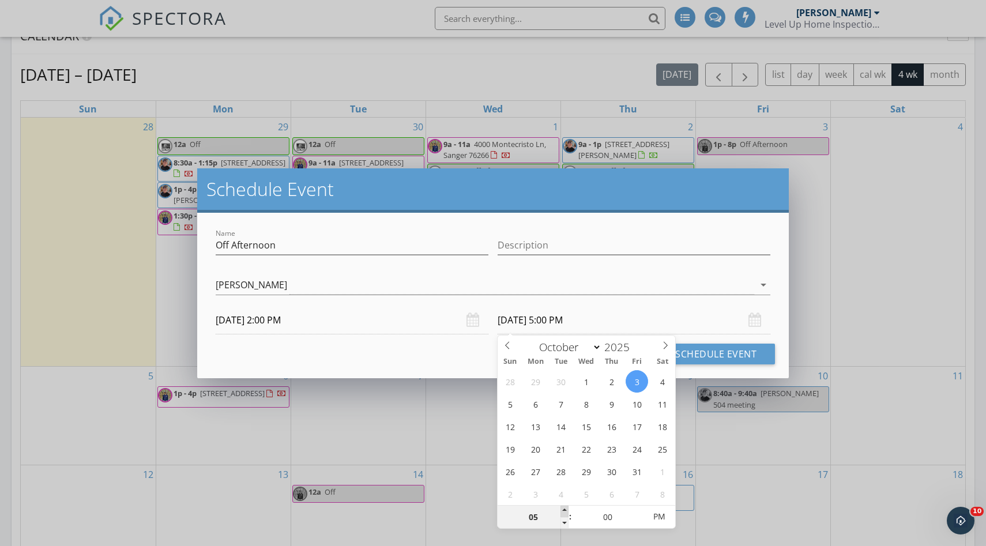
type input "10/03/2025 6:00 PM"
click at [521, 488] on span at bounding box center [565, 512] width 8 height 12
type input "07"
type input "10/03/2025 7:00 PM"
click at [521, 488] on span at bounding box center [565, 512] width 8 height 12
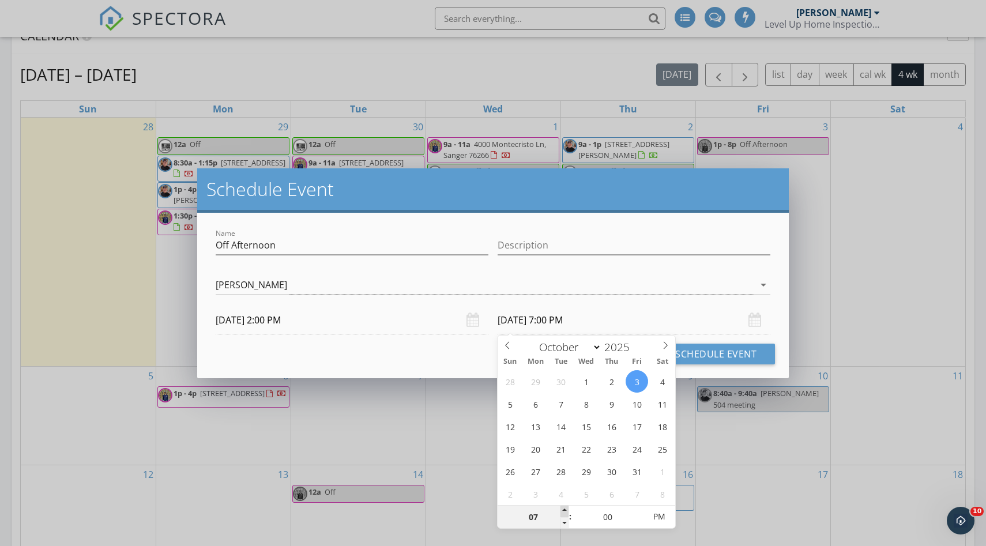
type input "08"
type input "10/03/2025 8:00 PM"
click at [521, 488] on span at bounding box center [565, 512] width 8 height 12
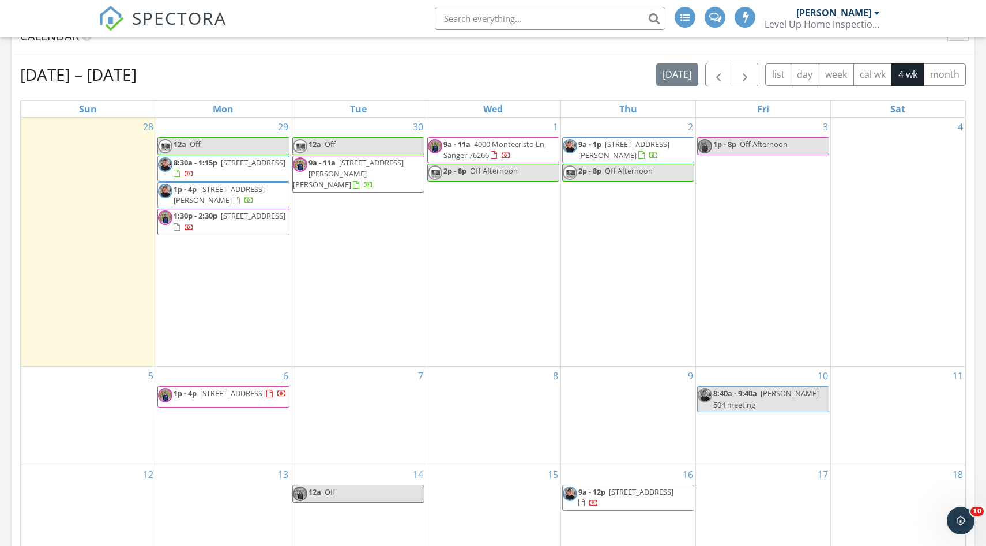
click at [521, 300] on div at bounding box center [493, 273] width 986 height 546
click at [521, 241] on div "3 1p - 8p Off Afternoon" at bounding box center [763, 242] width 134 height 249
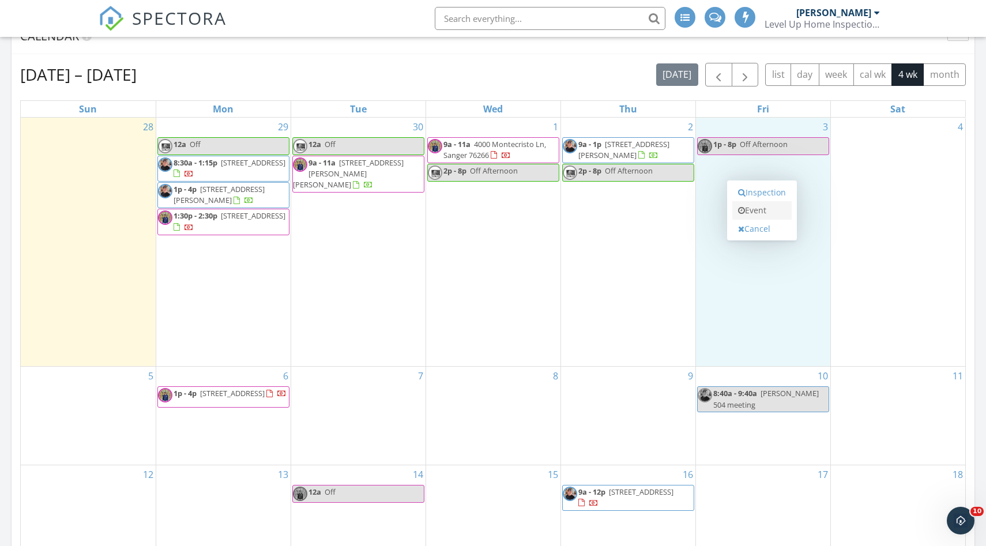
click at [521, 215] on link "Event" at bounding box center [762, 210] width 59 height 18
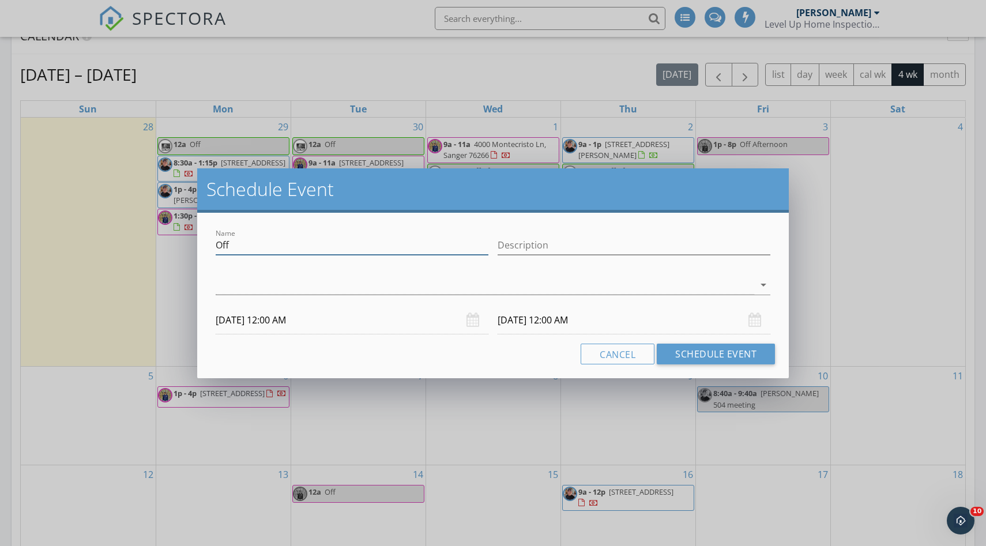
click at [437, 243] on input "Off" at bounding box center [352, 245] width 273 height 19
type input "Off Afternoon"
click at [322, 278] on div at bounding box center [485, 285] width 539 height 19
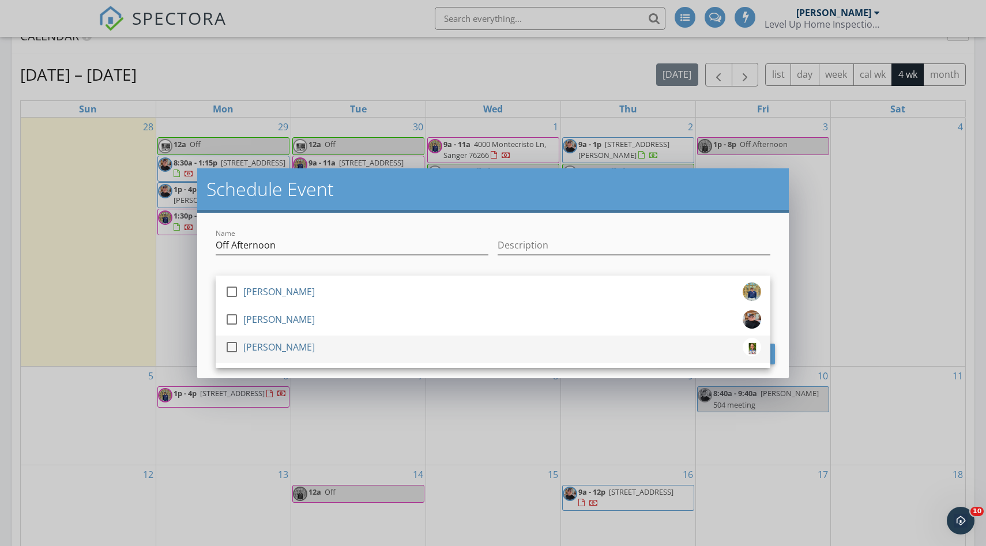
click at [315, 343] on div "check_box_outline_blank Josh Runnels" at bounding box center [493, 349] width 536 height 23
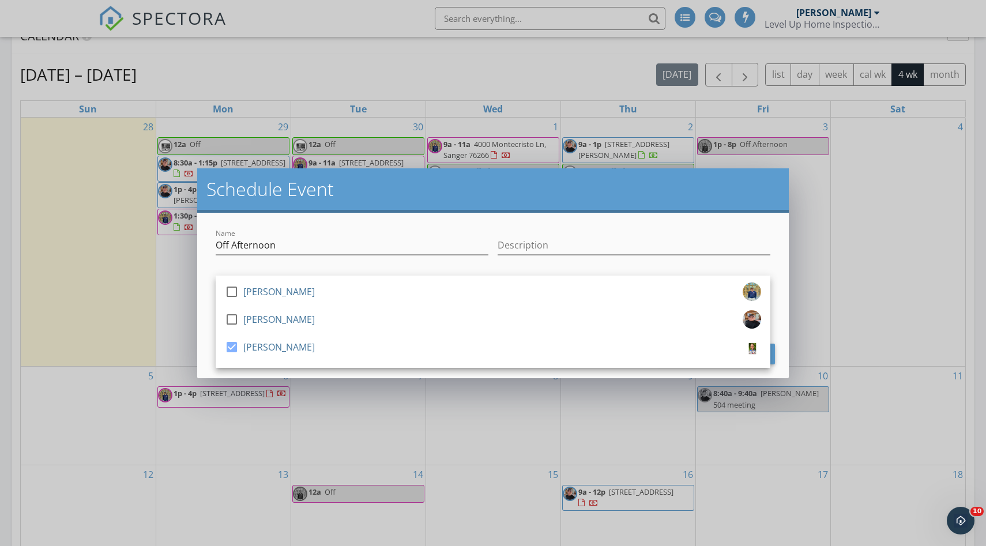
click at [370, 217] on div "Name Off Afternoon Description check_box_outline_blank Wade Larimer check_box_o…" at bounding box center [493, 296] width 592 height 166
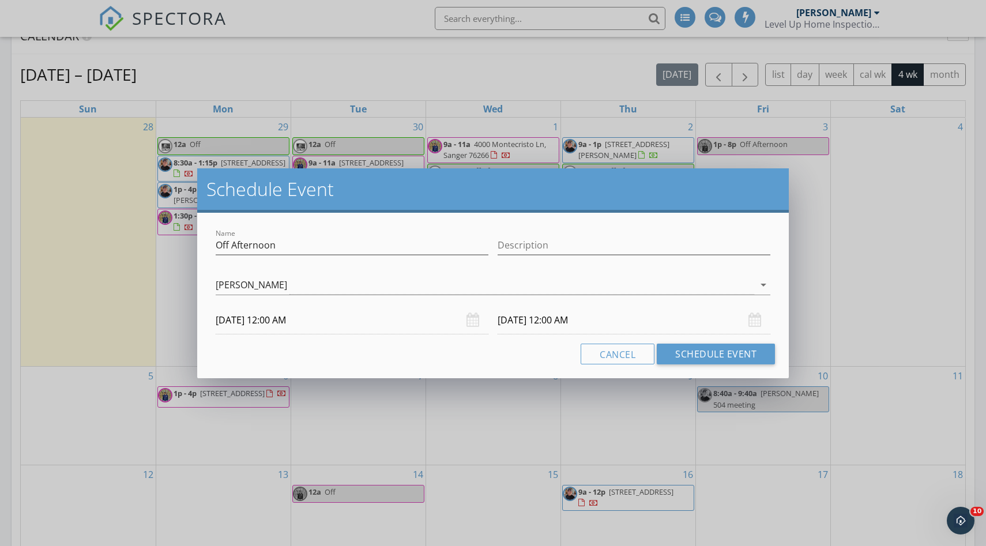
click at [387, 320] on input "10/03/2025 12:00 AM" at bounding box center [352, 320] width 273 height 28
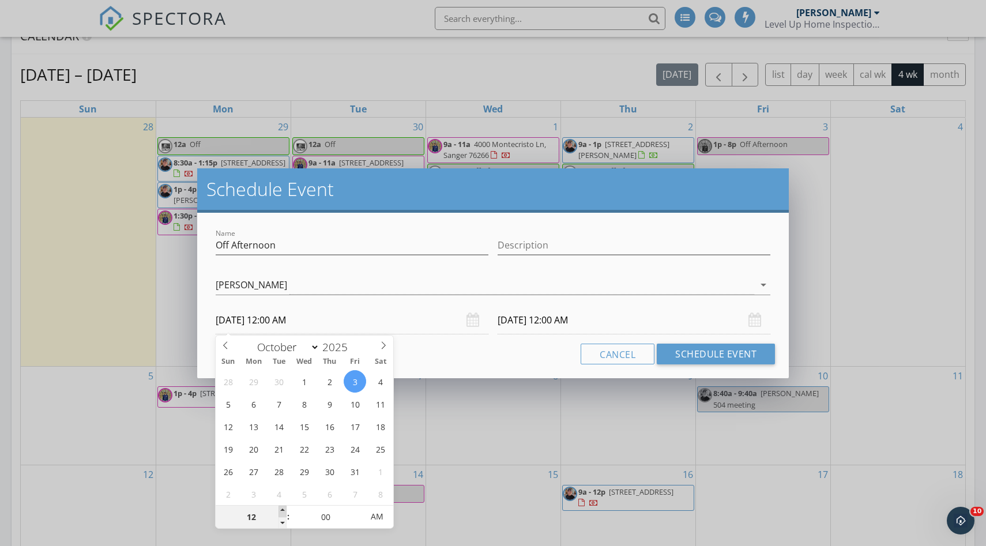
type input "01"
type input "10/03/2025 1:00 AM"
click at [285, 488] on span at bounding box center [283, 512] width 8 height 12
type input "02"
type input "10/03/2025 2:00 AM"
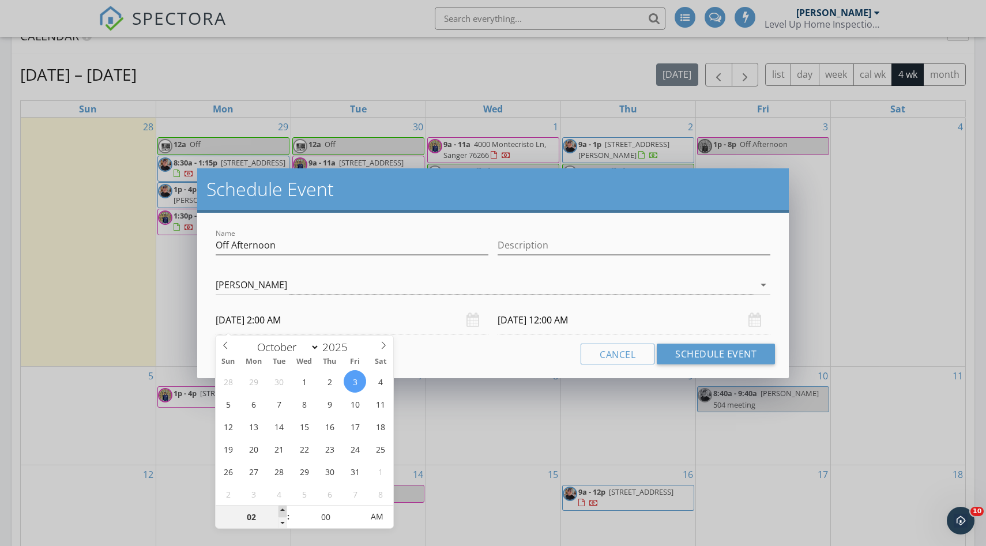
click at [285, 488] on span at bounding box center [283, 512] width 8 height 12
type input "02"
type input "10/04/2025 2:00 AM"
type input "10/03/2025 2:00 PM"
click at [382, 488] on span "PM" at bounding box center [377, 516] width 32 height 23
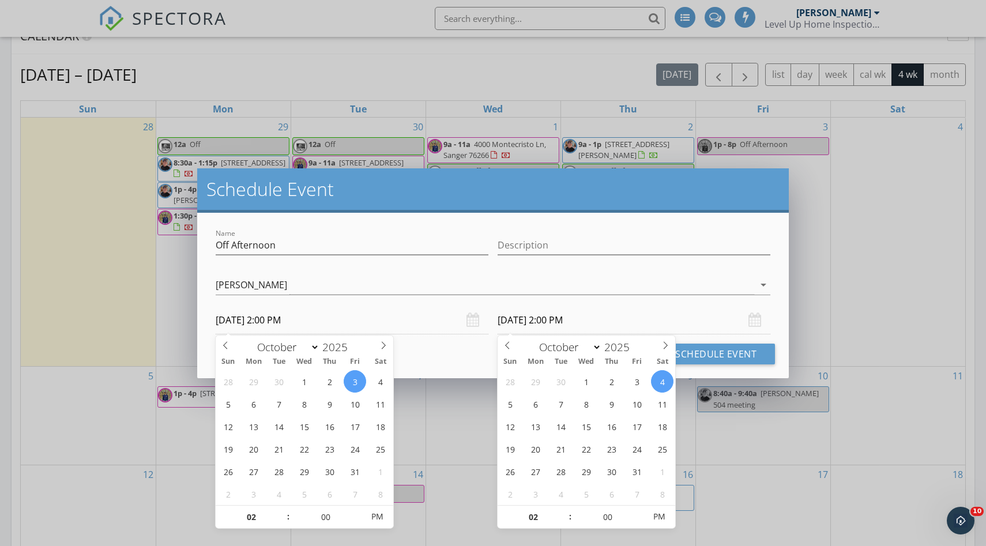
click at [521, 315] on input "10/04/2025 2:00 PM" at bounding box center [634, 320] width 273 height 28
type input "10/03/2025 2:00 PM"
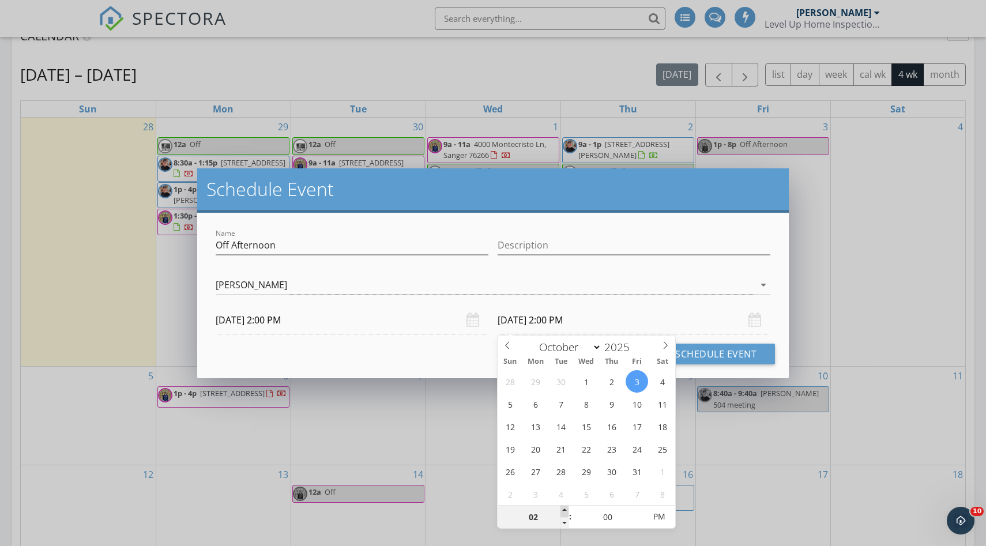
type input "03"
type input "10/03/2025 3:00 PM"
click at [521, 488] on span at bounding box center [565, 512] width 8 height 12
type input "04"
type input "10/03/2025 4:00 PM"
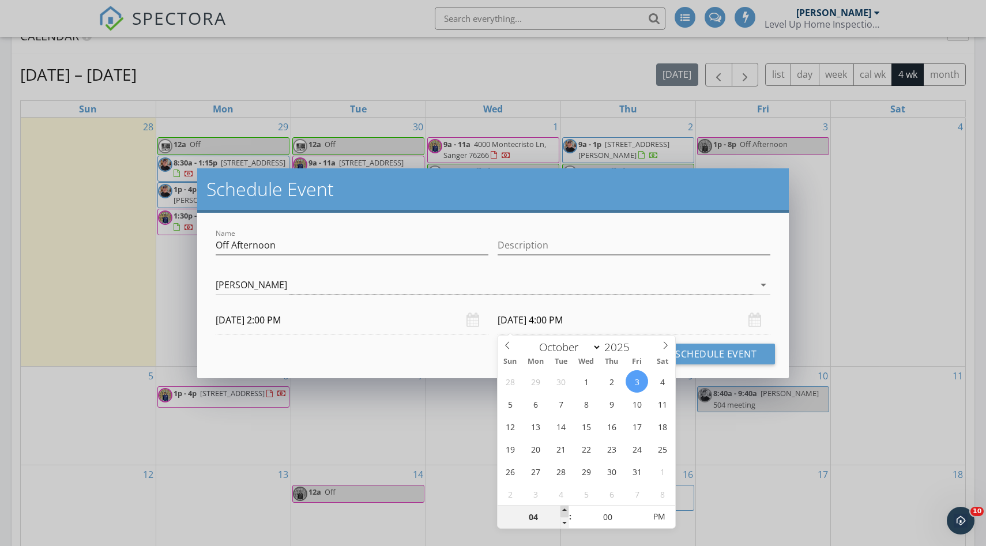
click at [521, 488] on span at bounding box center [565, 512] width 8 height 12
type input "05"
type input "10/03/2025 5:00 PM"
click at [521, 488] on span at bounding box center [565, 512] width 8 height 12
type input "06"
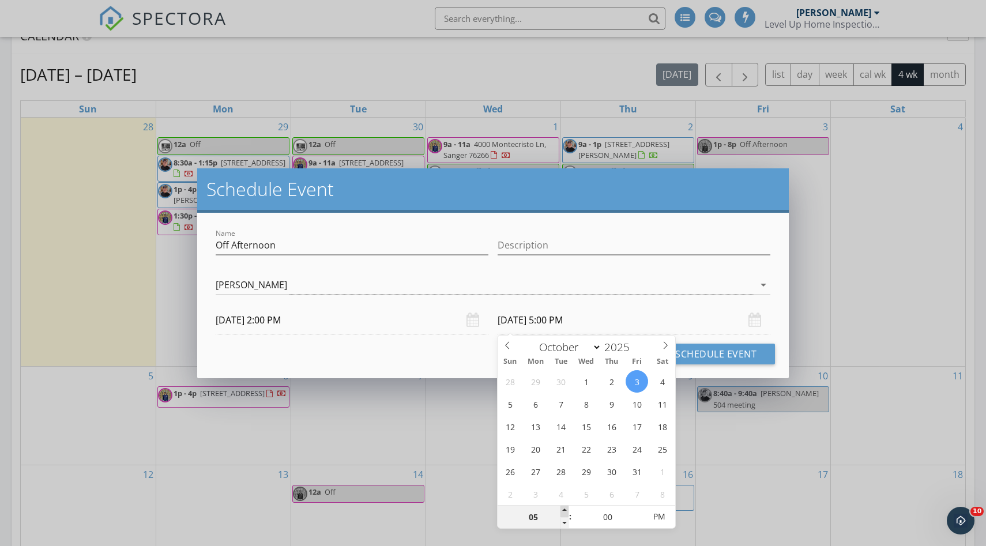
type input "10/03/2025 6:00 PM"
click at [521, 488] on span at bounding box center [565, 512] width 8 height 12
type input "07"
type input "10/03/2025 7:00 PM"
click at [521, 488] on span at bounding box center [565, 512] width 8 height 12
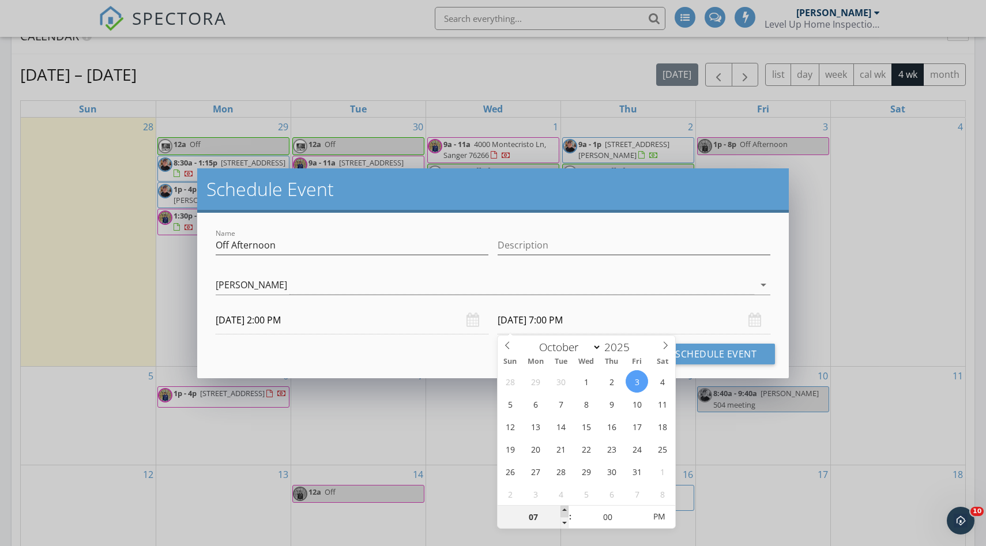
type input "08"
type input "10/03/2025 8:00 PM"
click at [521, 488] on span at bounding box center [565, 512] width 8 height 12
click at [521, 286] on div "Name Off Afternoon Description check_box_outline_blank Wade Larimer check_box_o…" at bounding box center [493, 296] width 592 height 166
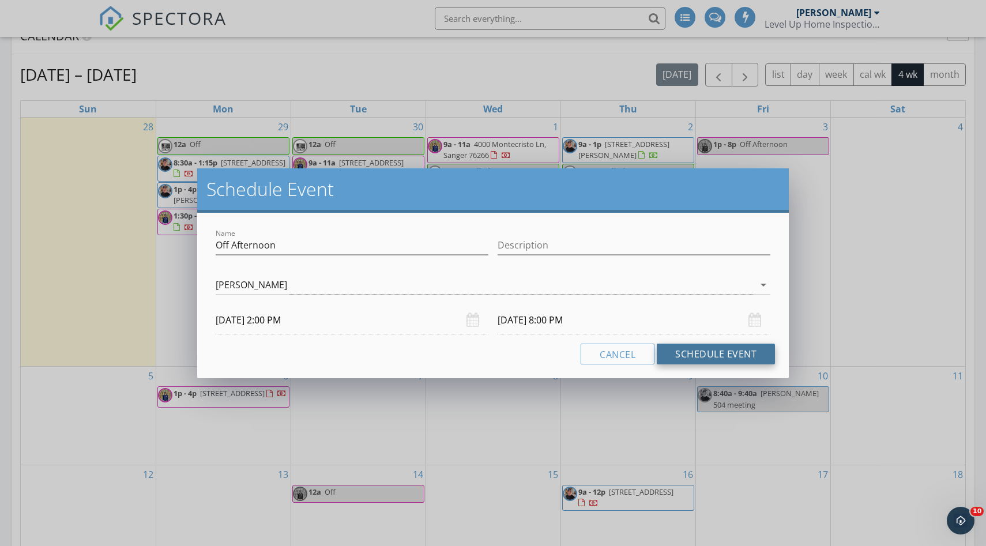
click at [521, 364] on button "Schedule Event" at bounding box center [716, 354] width 118 height 21
